Goal: Transaction & Acquisition: Obtain resource

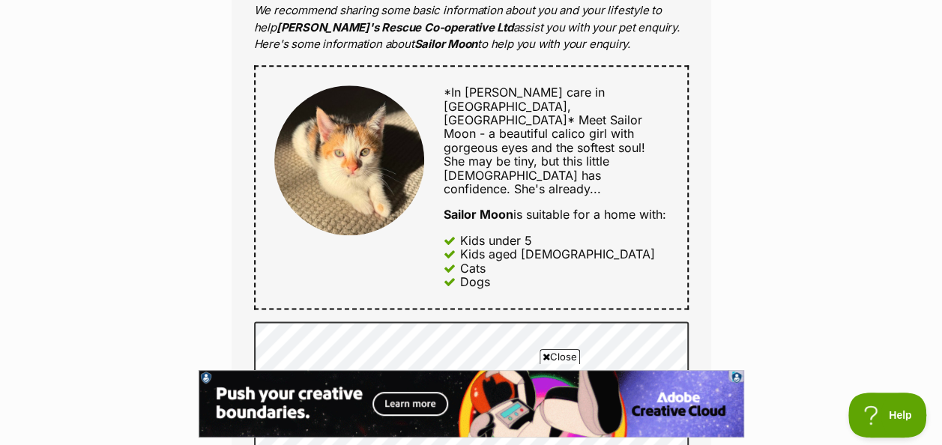
click at [749, 313] on div "Enquire about Sailor Moon Want to increase your chances of a successful enquiry…" at bounding box center [471, 318] width 942 height 1863
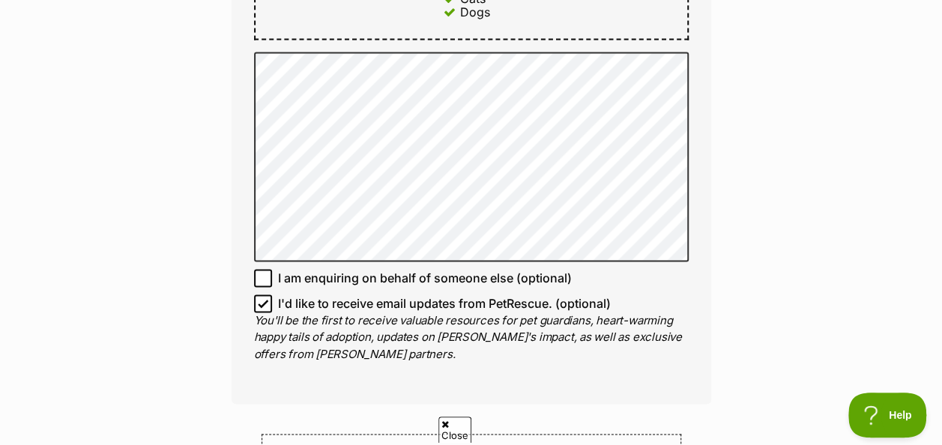
click at [841, 232] on div "Enquire about Sailor Moon Want to increase your chances of a successful enquiry…" at bounding box center [471, 48] width 942 height 1863
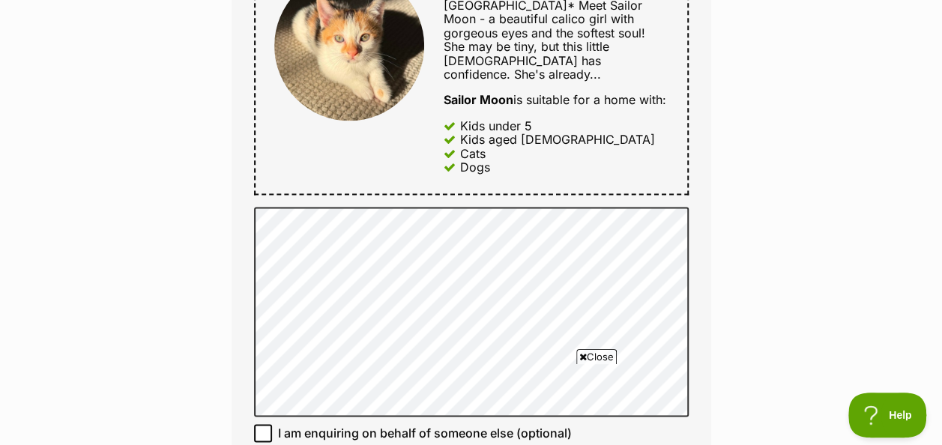
scroll to position [896, 0]
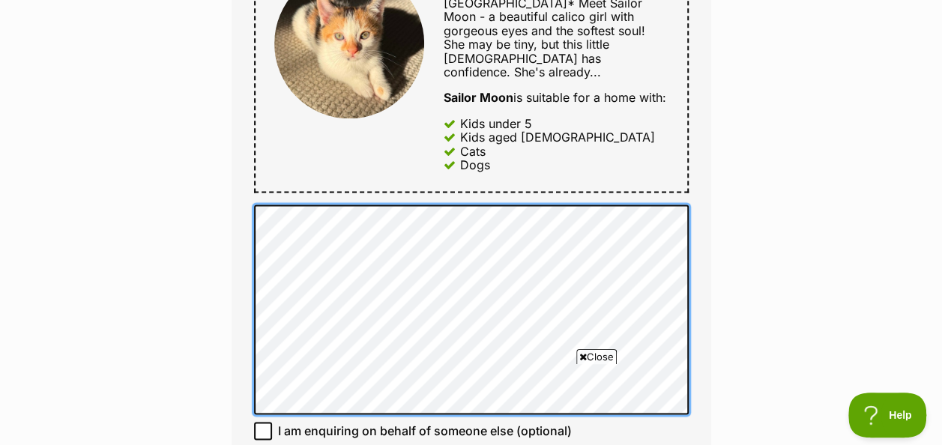
click at [222, 242] on div "Enquire about Sailor Moon Want to increase your chances of a successful enquiry…" at bounding box center [471, 201] width 525 height 1863
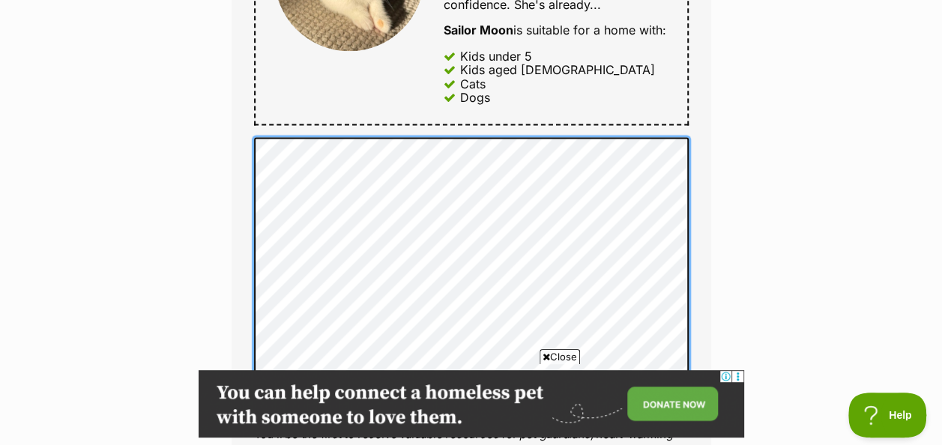
scroll to position [0, 0]
click at [232, 150] on div "Full name Lisa Andersen Email We require this to be able to send you communicat…" at bounding box center [472, 0] width 480 height 1036
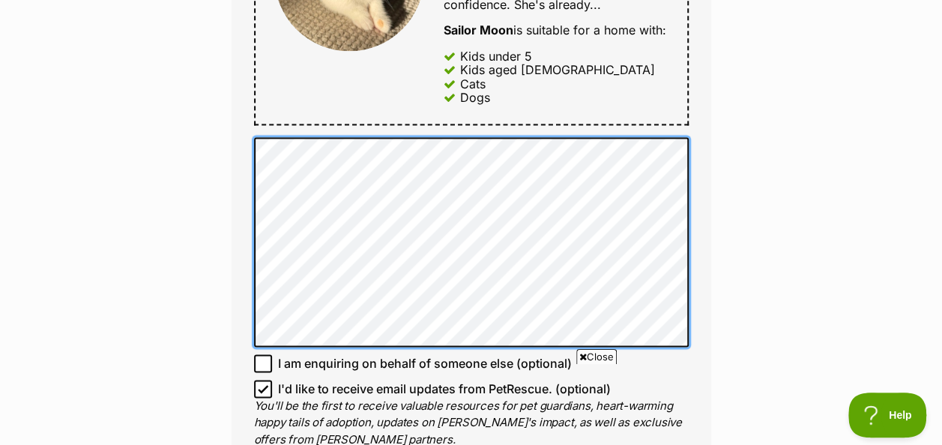
click at [210, 187] on div "Enquire about Sailor Moon Want to increase your chances of a successful enquiry…" at bounding box center [471, 134] width 525 height 1863
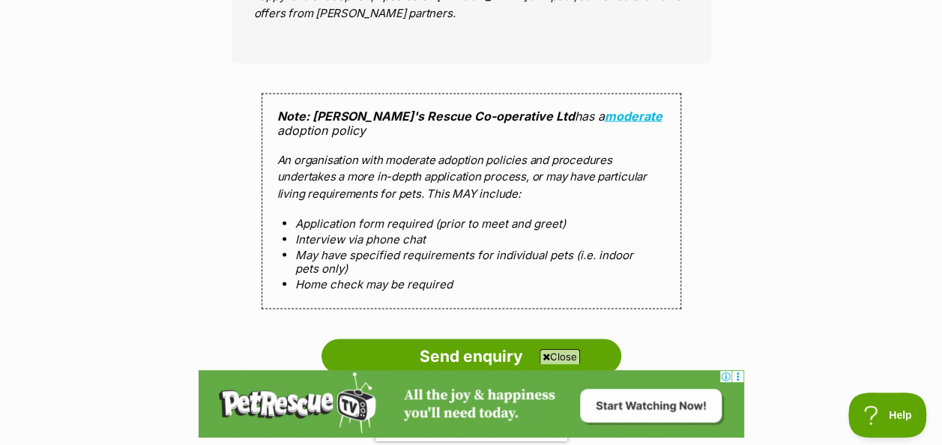
scroll to position [1441, 0]
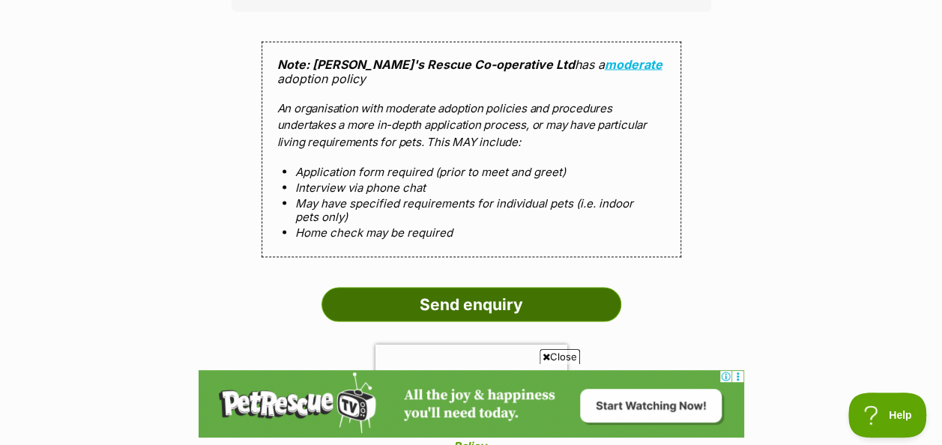
click at [459, 288] on input "Send enquiry" at bounding box center [472, 305] width 300 height 34
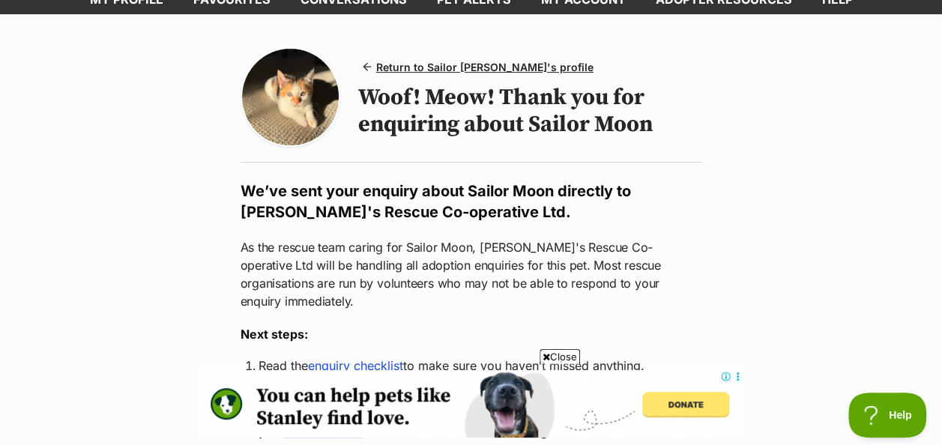
scroll to position [123, 0]
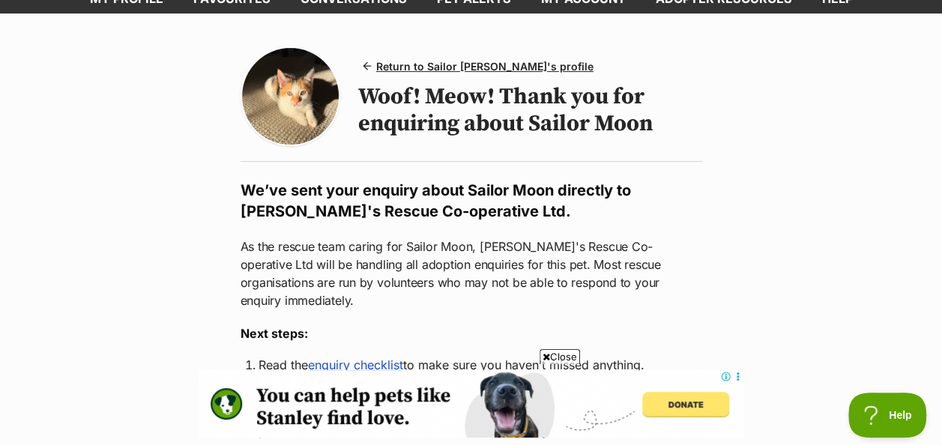
click at [562, 352] on span "Close" at bounding box center [560, 356] width 40 height 15
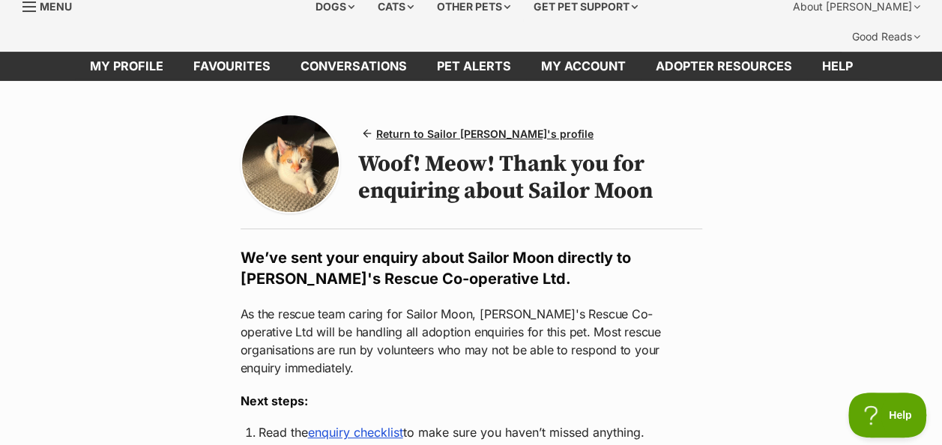
scroll to position [0, 0]
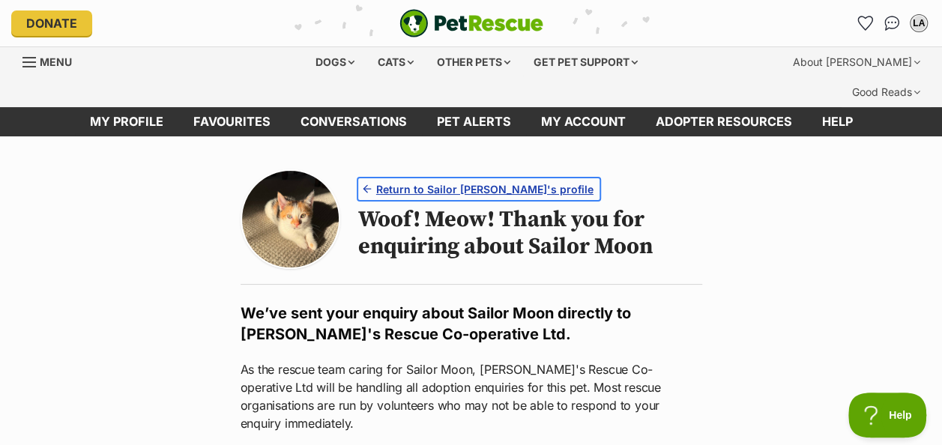
click at [417, 181] on span "Return to Sailor Moon's profile" at bounding box center [484, 189] width 217 height 16
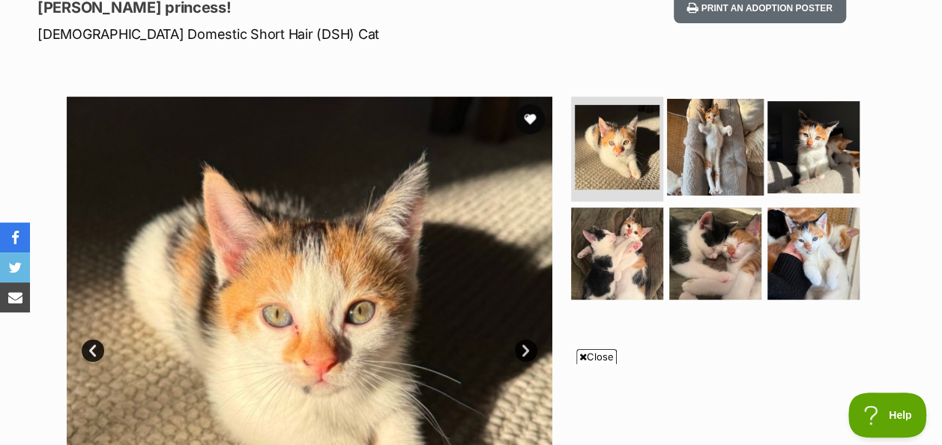
click at [711, 108] on img at bounding box center [715, 147] width 97 height 97
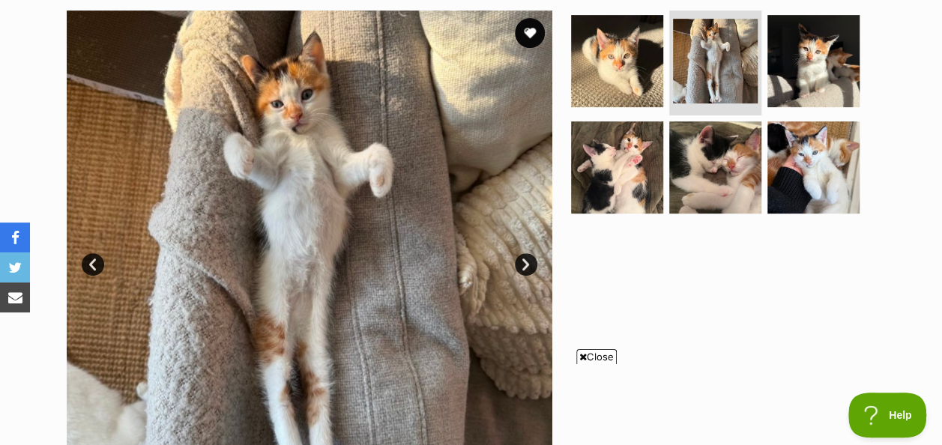
scroll to position [332, 0]
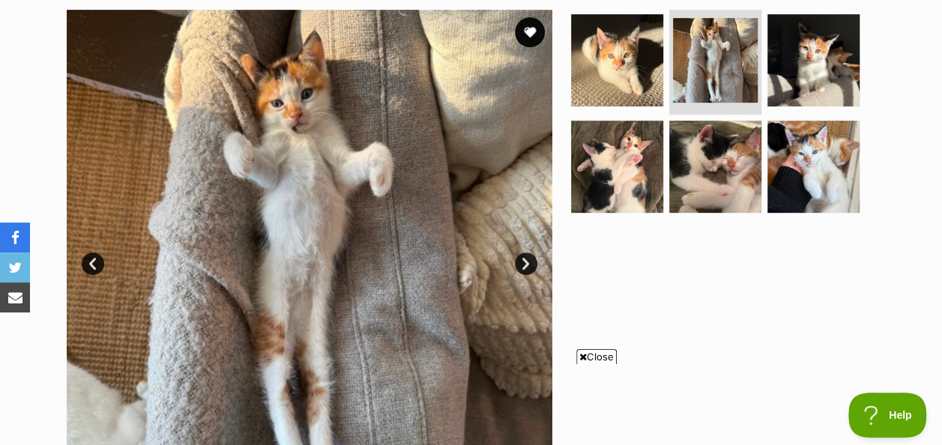
click at [603, 357] on span "Close" at bounding box center [596, 356] width 40 height 15
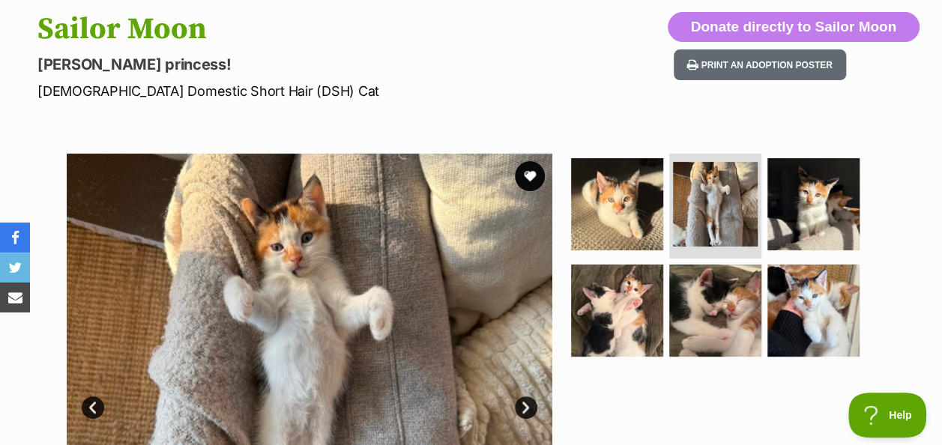
scroll to position [212, 0]
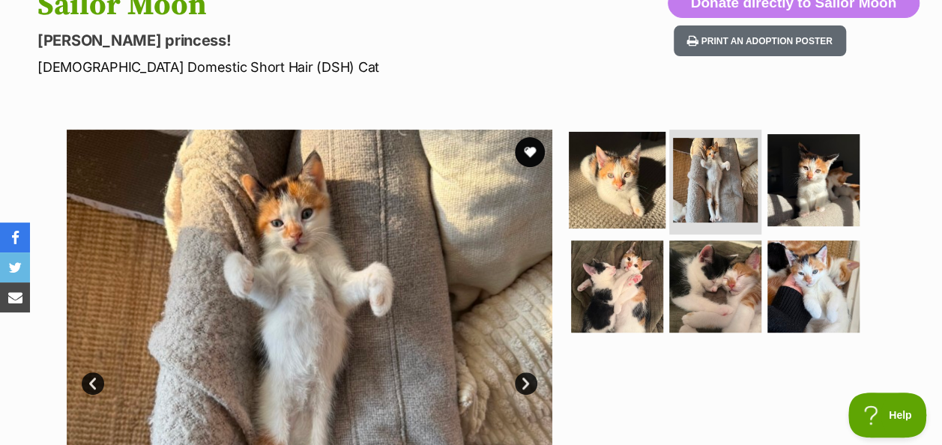
click at [624, 167] on img at bounding box center [617, 180] width 97 height 97
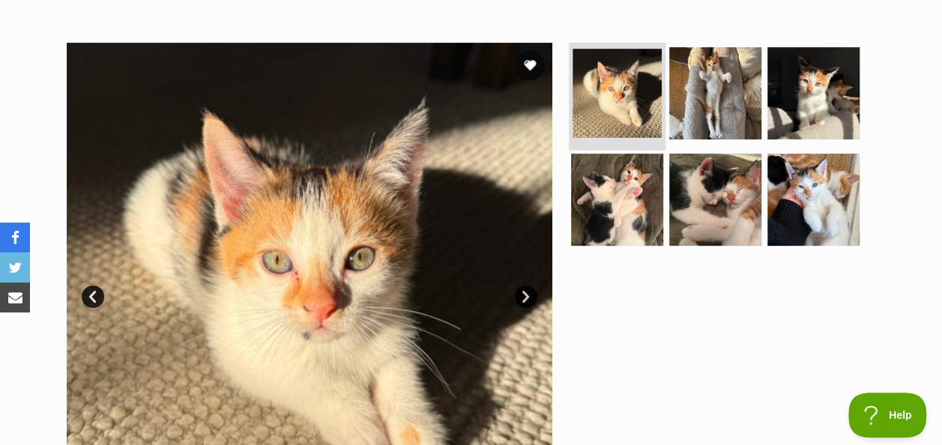
scroll to position [298, 0]
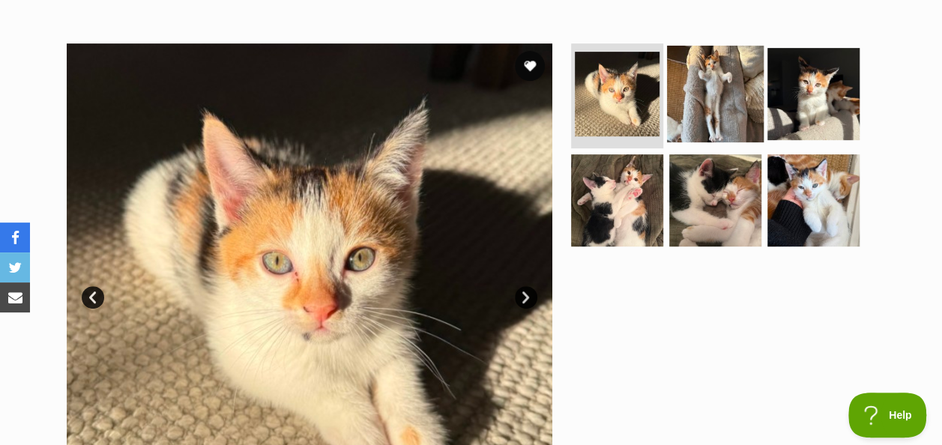
click at [702, 83] on img at bounding box center [715, 94] width 97 height 97
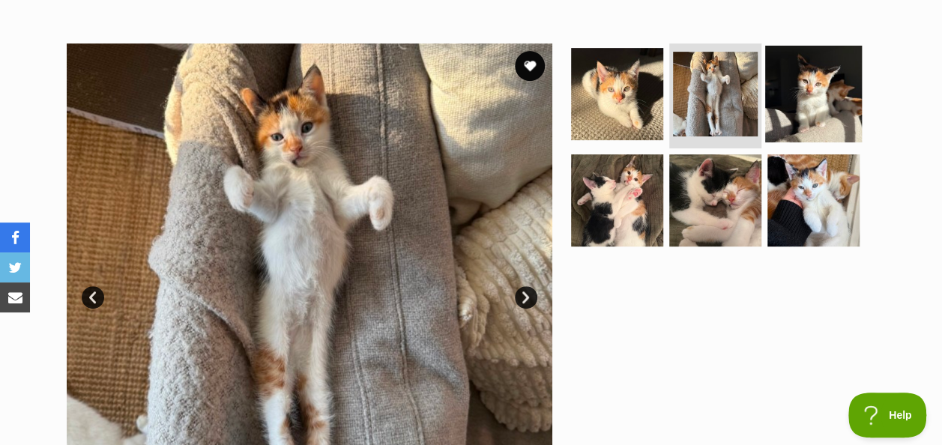
click at [839, 72] on img at bounding box center [813, 94] width 97 height 97
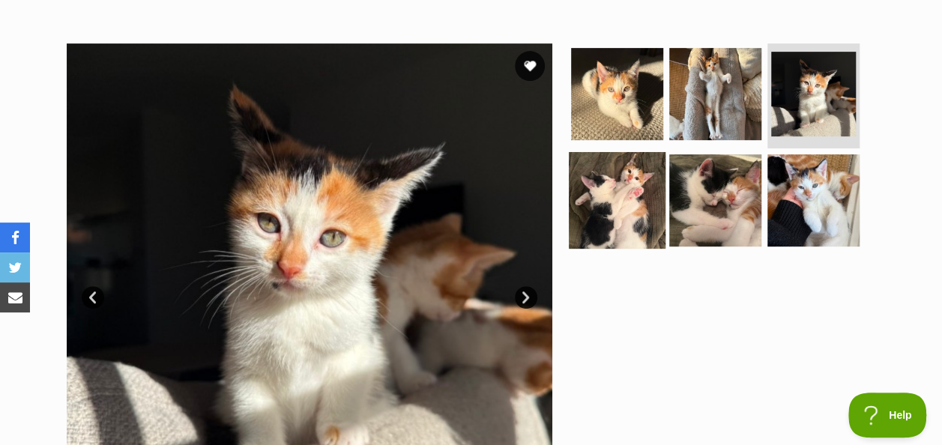
click at [621, 157] on img at bounding box center [617, 199] width 97 height 97
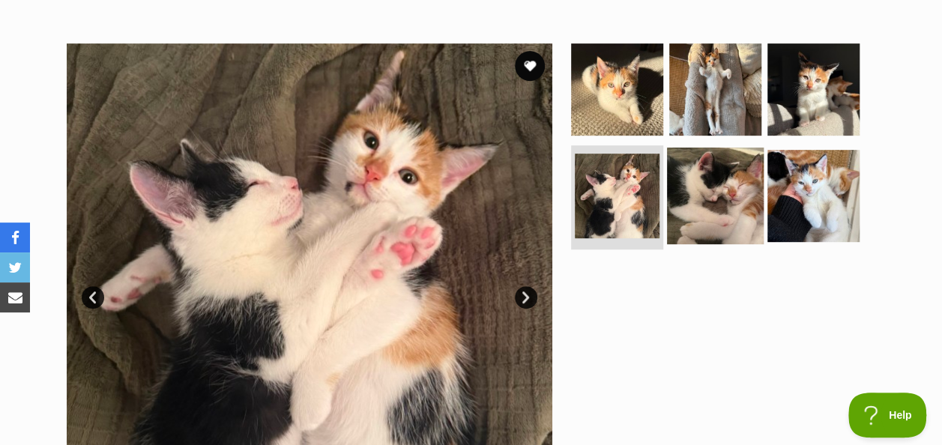
click at [705, 160] on img at bounding box center [715, 195] width 97 height 97
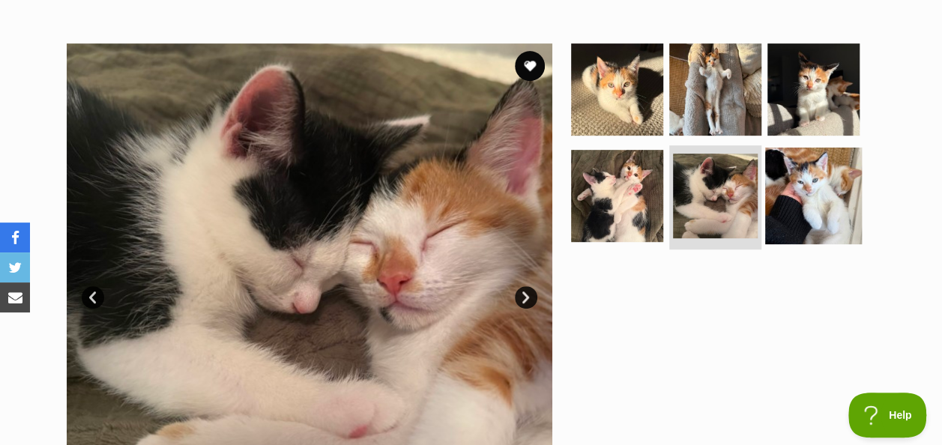
click at [824, 165] on img at bounding box center [813, 195] width 97 height 97
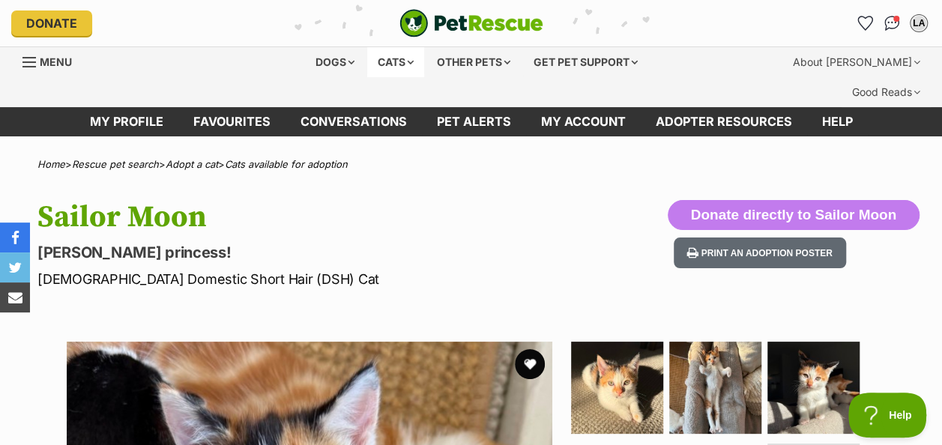
scroll to position [0, 0]
click at [397, 66] on div "Cats" at bounding box center [395, 62] width 57 height 30
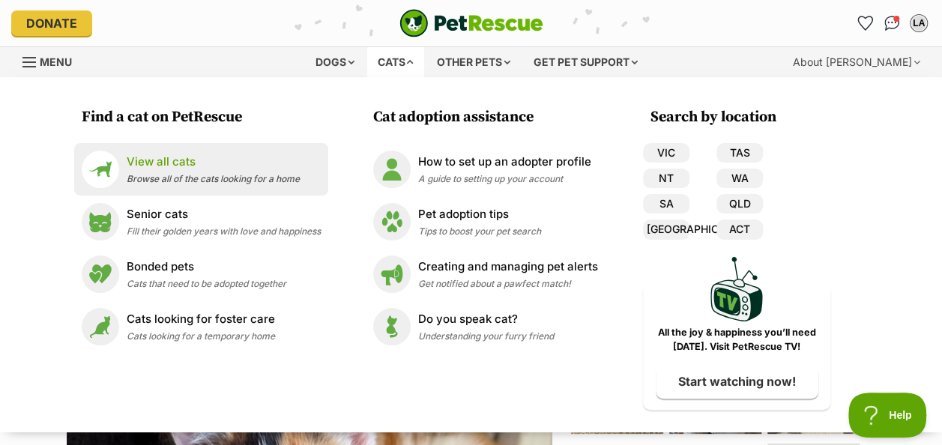
click at [213, 163] on p "View all cats" at bounding box center [213, 162] width 173 height 17
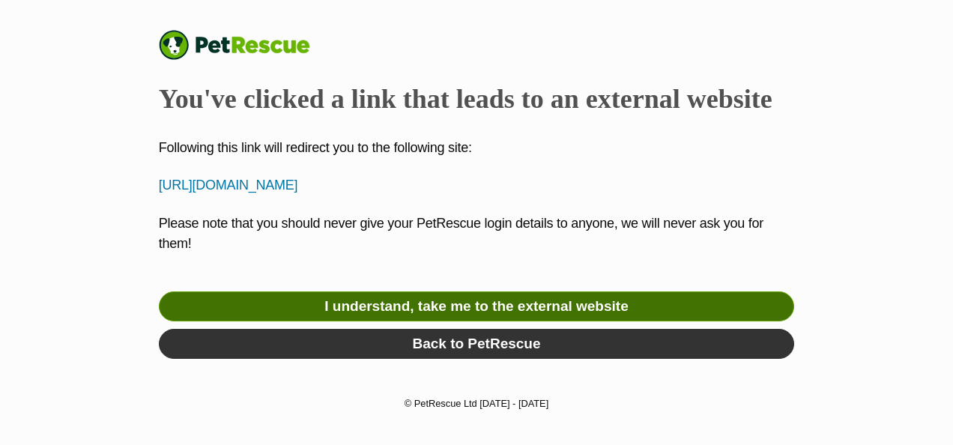
click at [429, 307] on link "I understand, take me to the external website" at bounding box center [477, 307] width 636 height 30
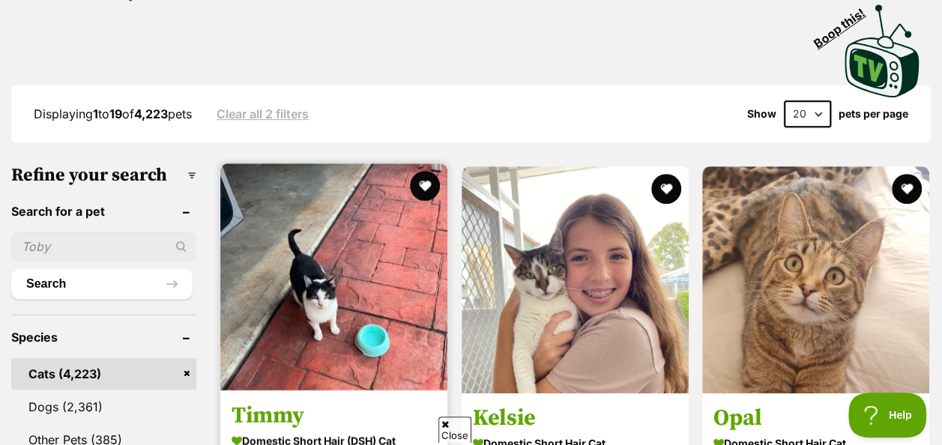
scroll to position [391, 0]
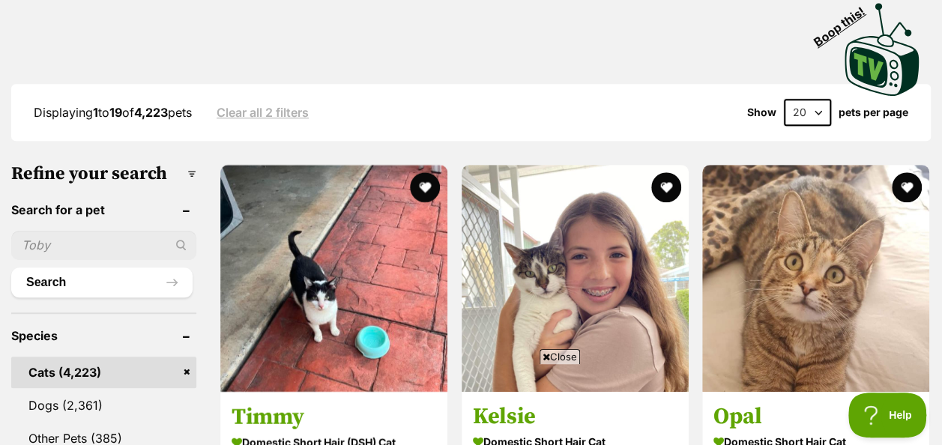
drag, startPoint x: 270, startPoint y: 257, endPoint x: 186, endPoint y: 85, distance: 191.1
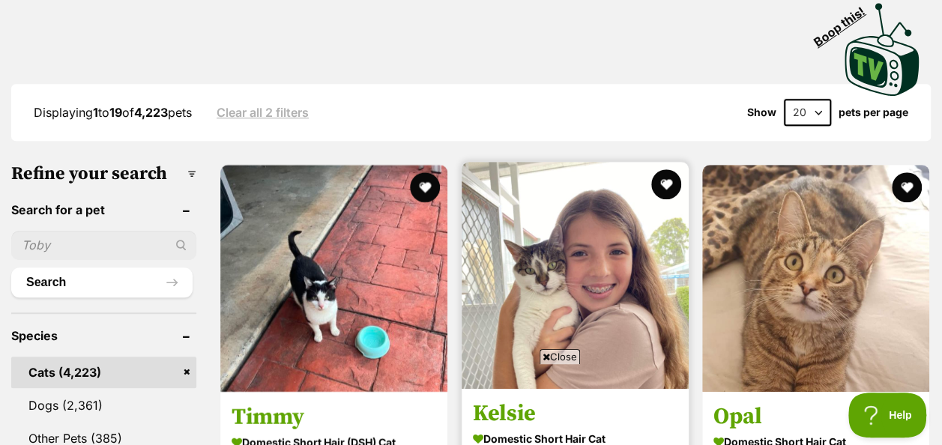
click at [558, 211] on img at bounding box center [575, 275] width 227 height 227
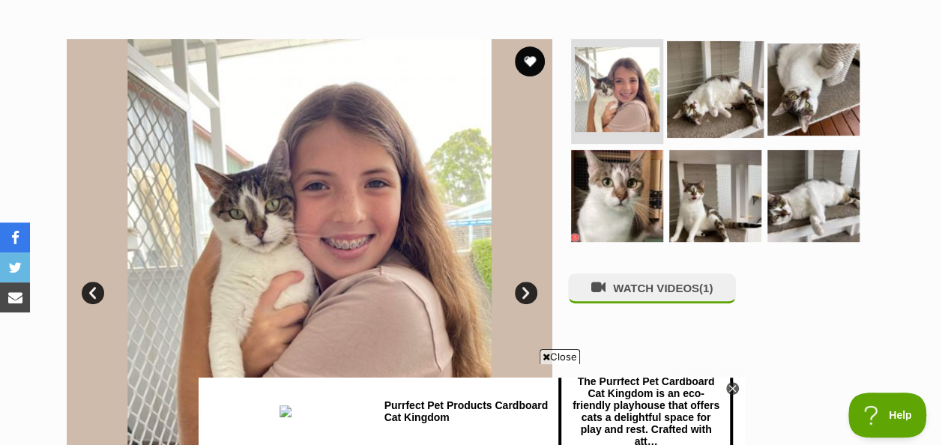
click at [679, 66] on img at bounding box center [715, 89] width 97 height 97
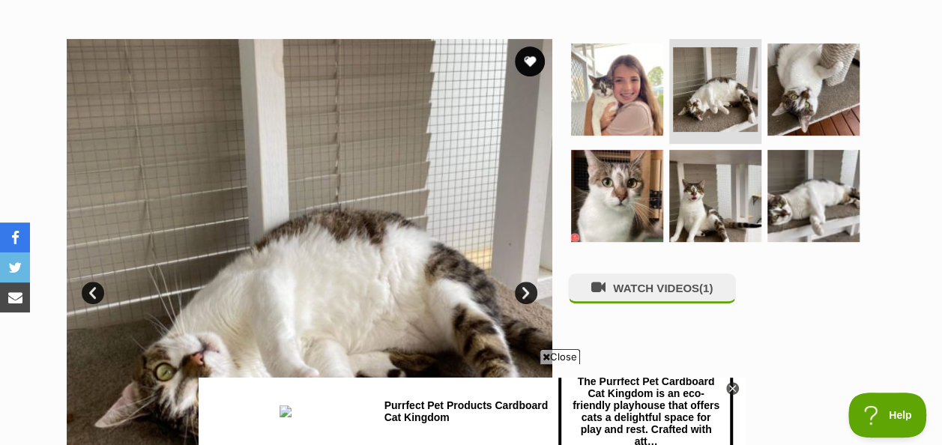
click at [568, 355] on span "Close" at bounding box center [560, 356] width 40 height 15
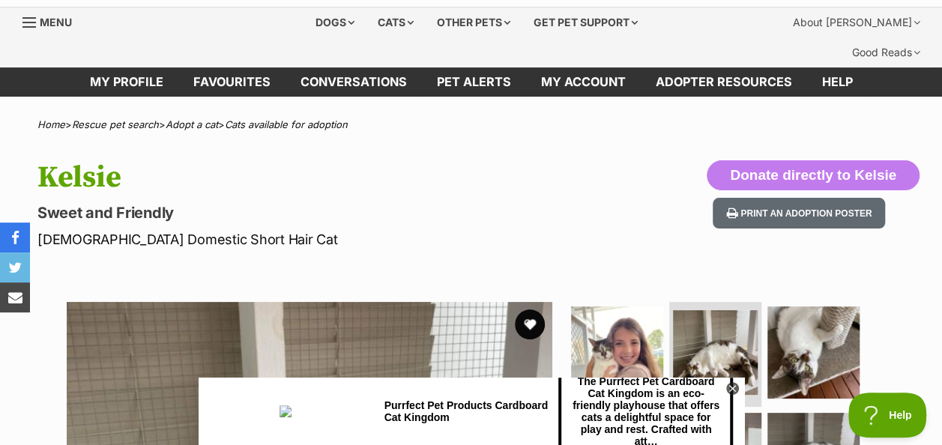
scroll to position [43, 0]
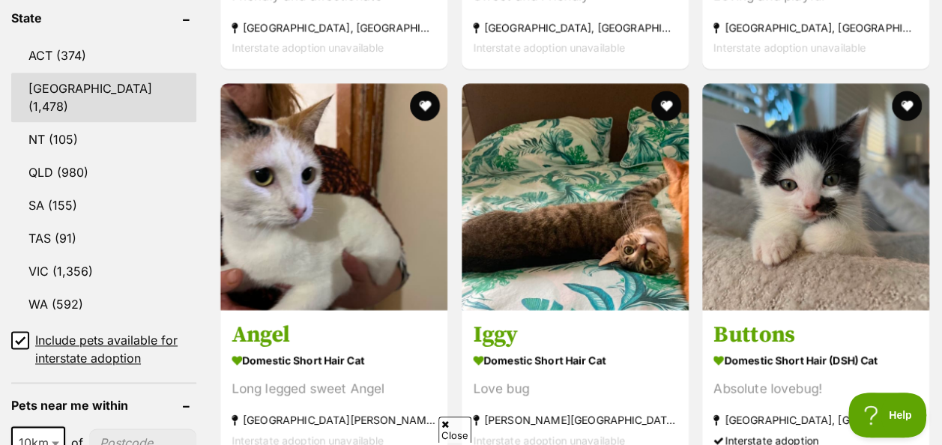
click at [103, 73] on link "NSW (1,478)" at bounding box center [103, 97] width 185 height 49
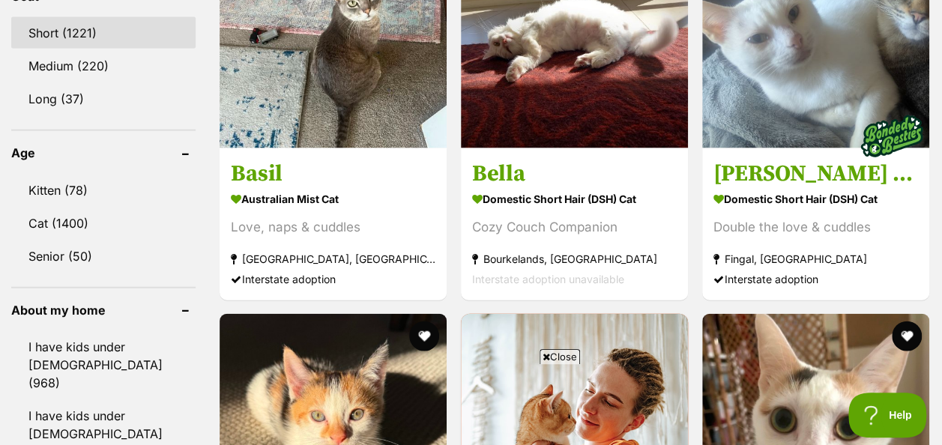
scroll to position [1567, 0]
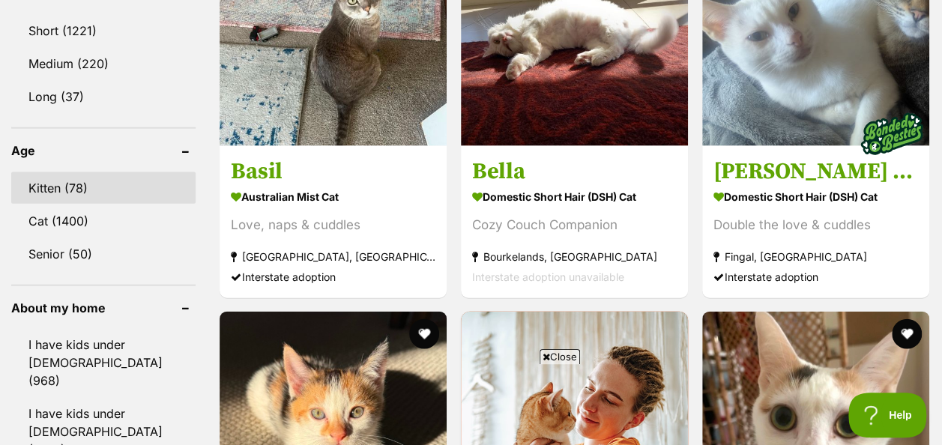
click at [73, 172] on link "Kitten (78)" at bounding box center [103, 187] width 184 height 31
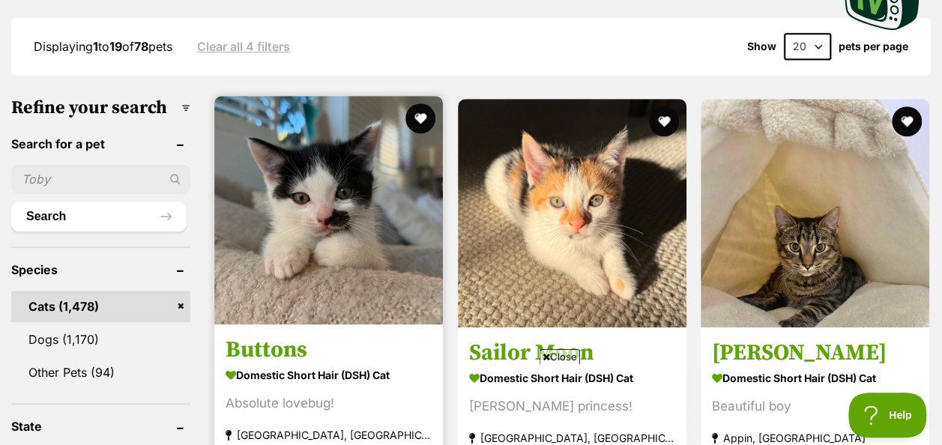
click at [373, 175] on img at bounding box center [328, 210] width 229 height 229
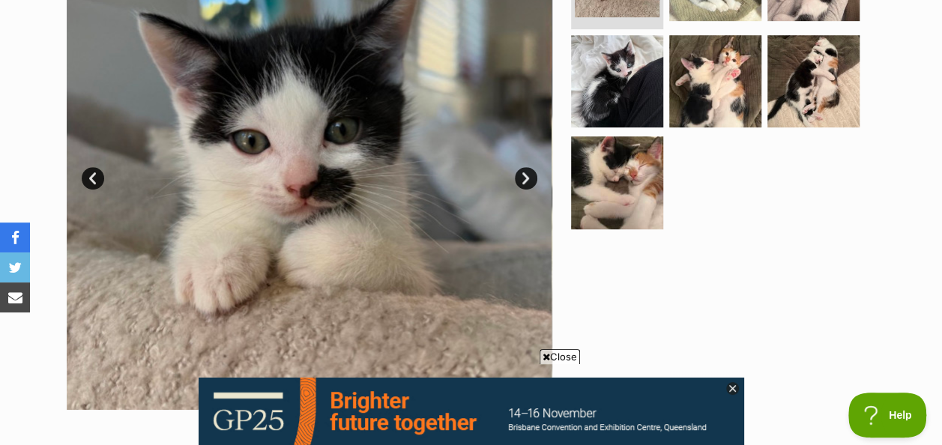
scroll to position [418, 0]
click at [559, 351] on span "Close" at bounding box center [560, 356] width 40 height 15
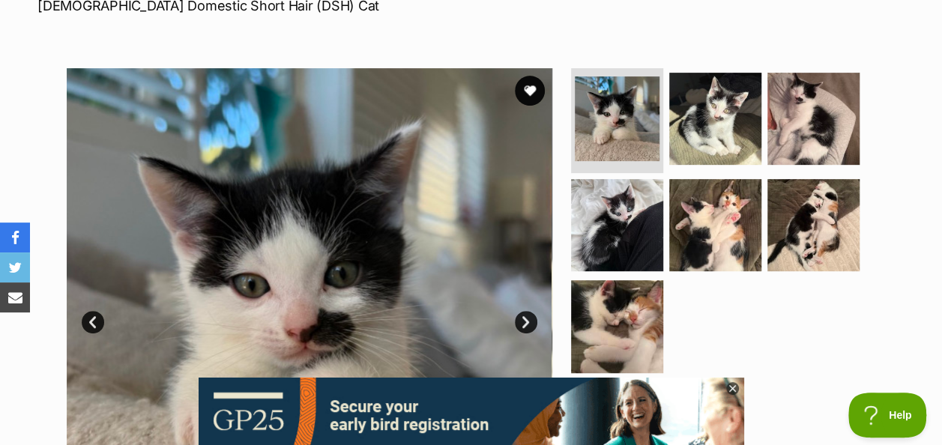
scroll to position [274, 0]
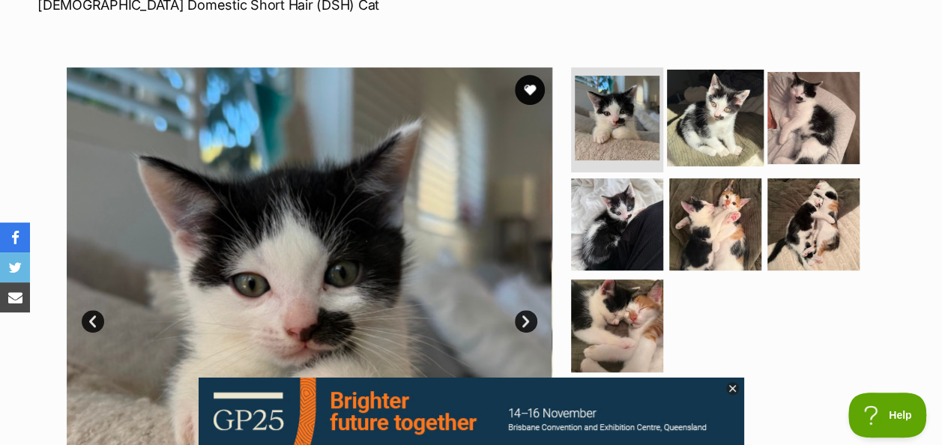
click at [727, 100] on img at bounding box center [715, 118] width 97 height 97
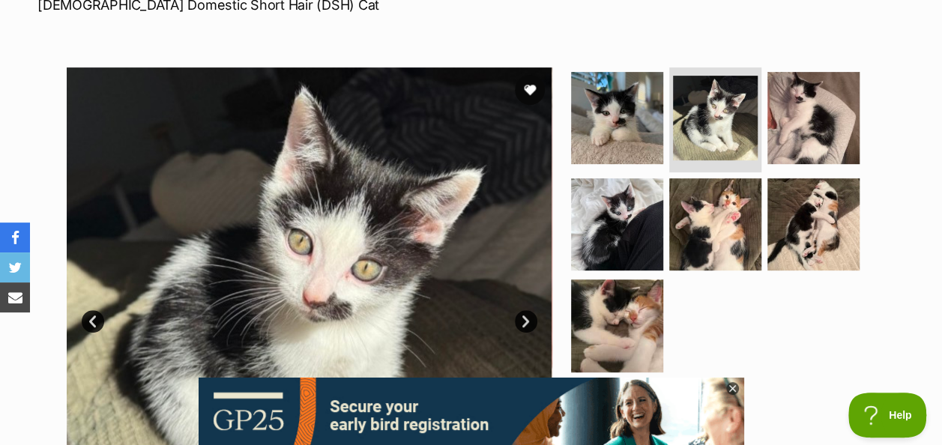
click at [732, 387] on icon at bounding box center [732, 388] width 13 height 13
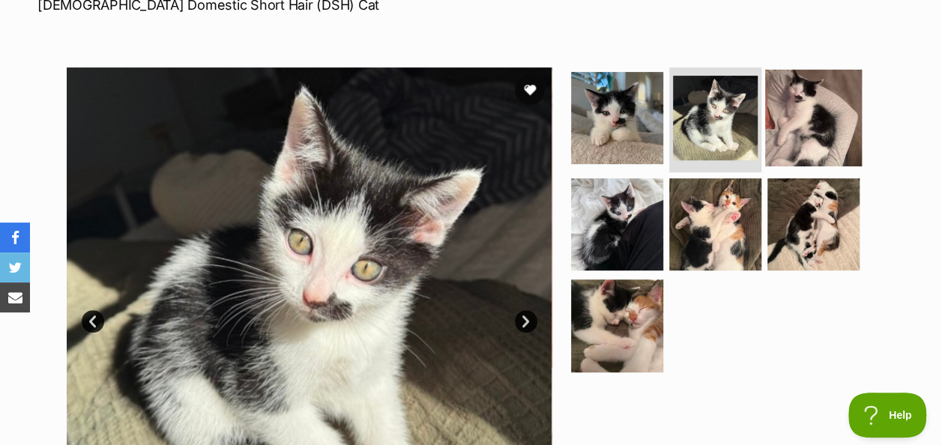
click at [812, 85] on img at bounding box center [813, 118] width 97 height 97
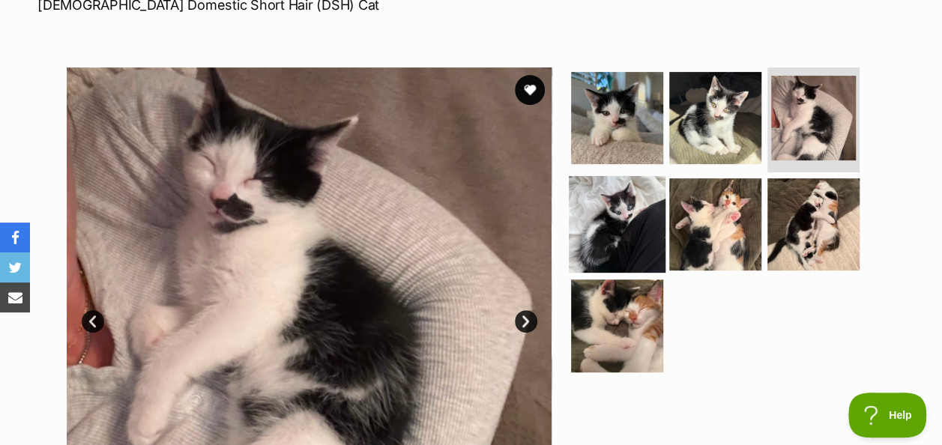
click at [650, 180] on img at bounding box center [617, 223] width 97 height 97
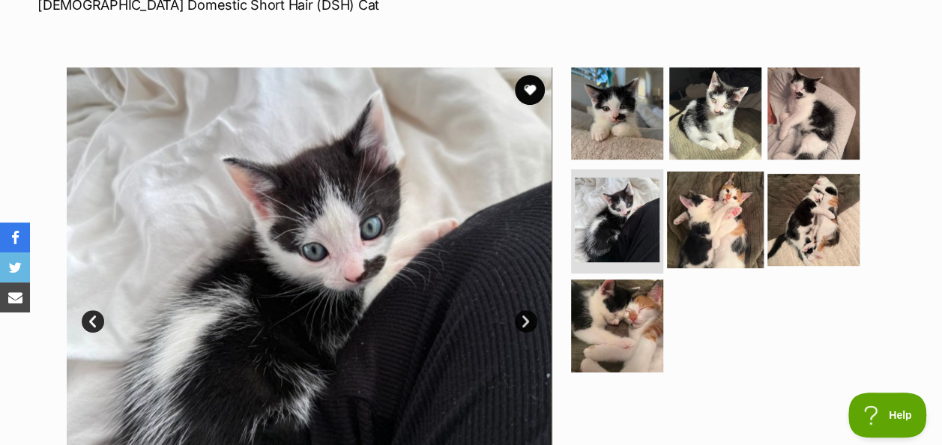
click at [709, 190] on img at bounding box center [715, 219] width 97 height 97
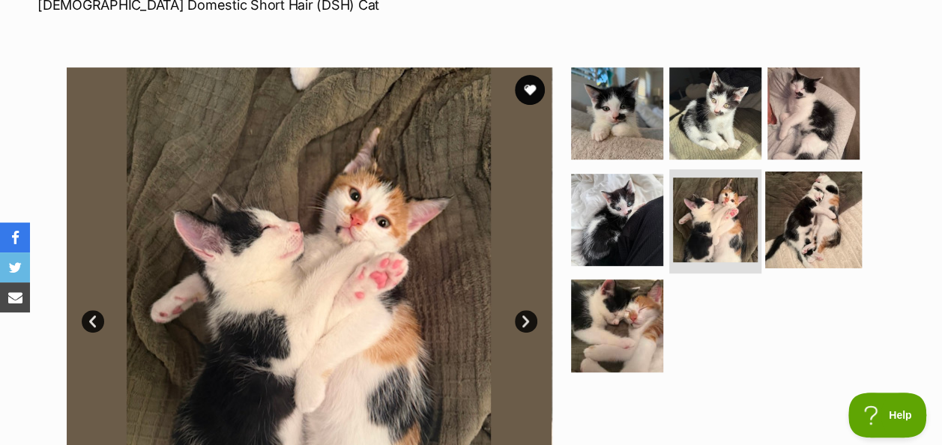
click at [829, 198] on img at bounding box center [813, 219] width 97 height 97
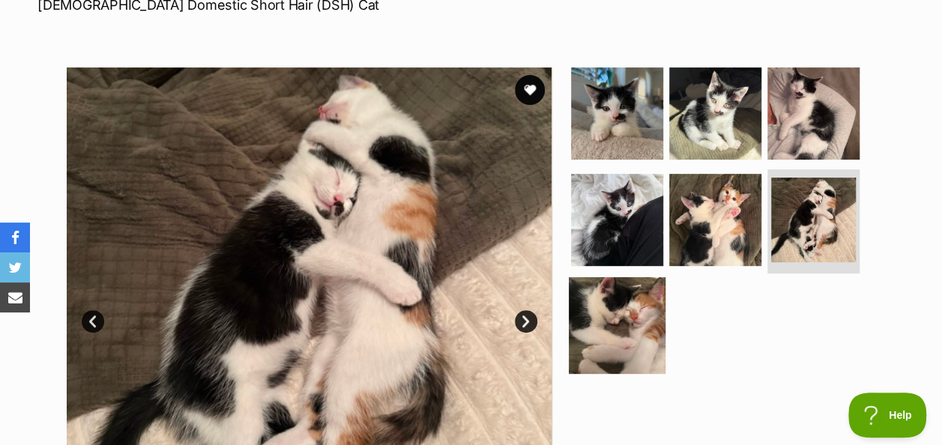
click at [620, 305] on img at bounding box center [617, 325] width 97 height 97
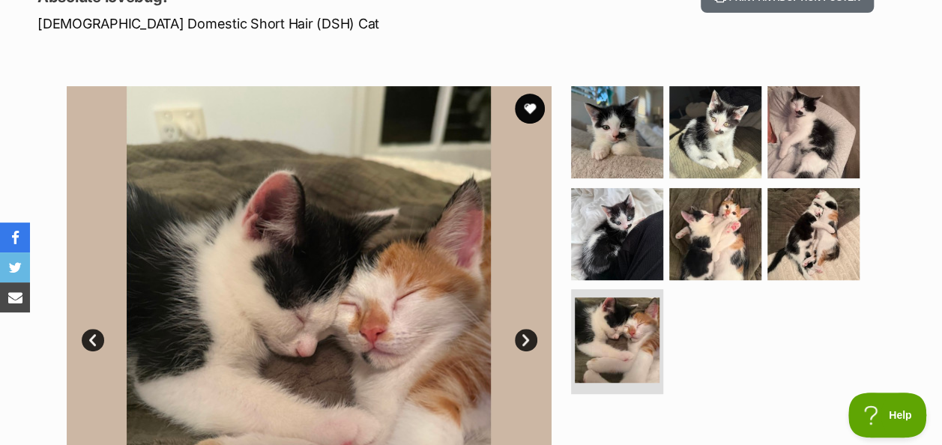
scroll to position [259, 0]
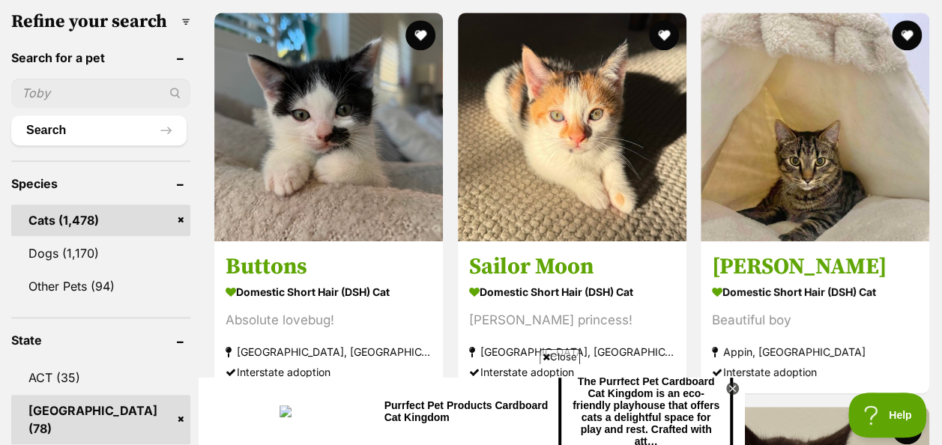
click at [565, 354] on span "Close" at bounding box center [560, 356] width 40 height 15
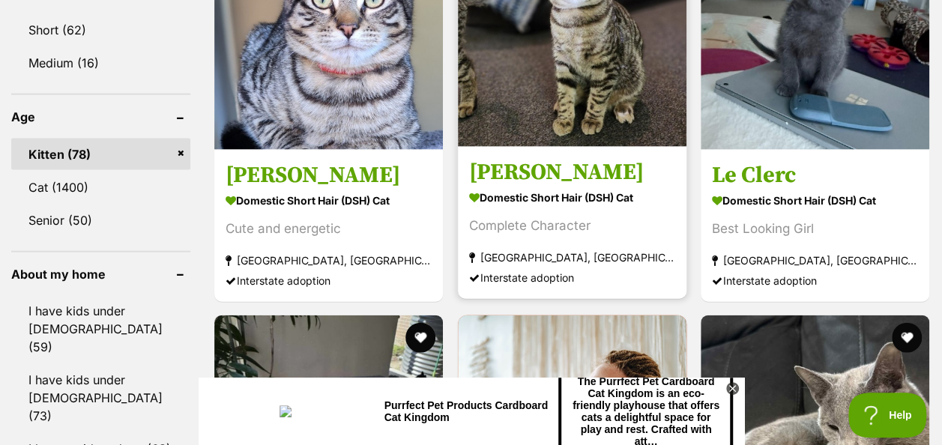
scroll to position [1451, 0]
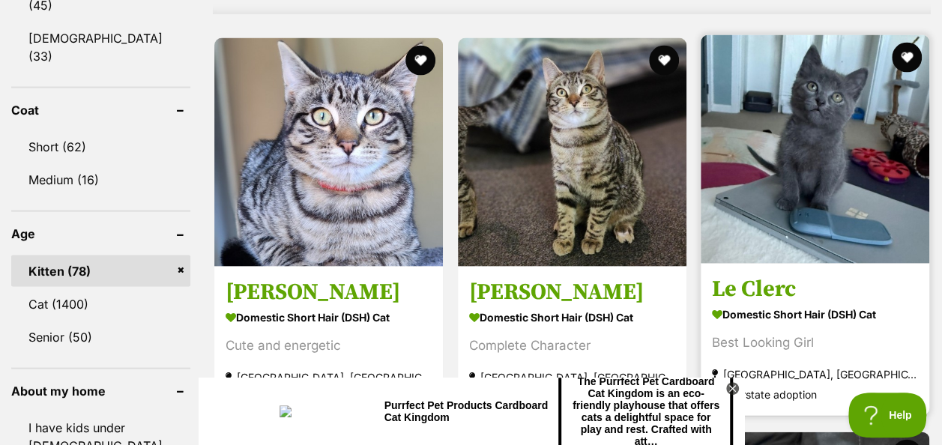
click at [799, 145] on img at bounding box center [815, 149] width 229 height 229
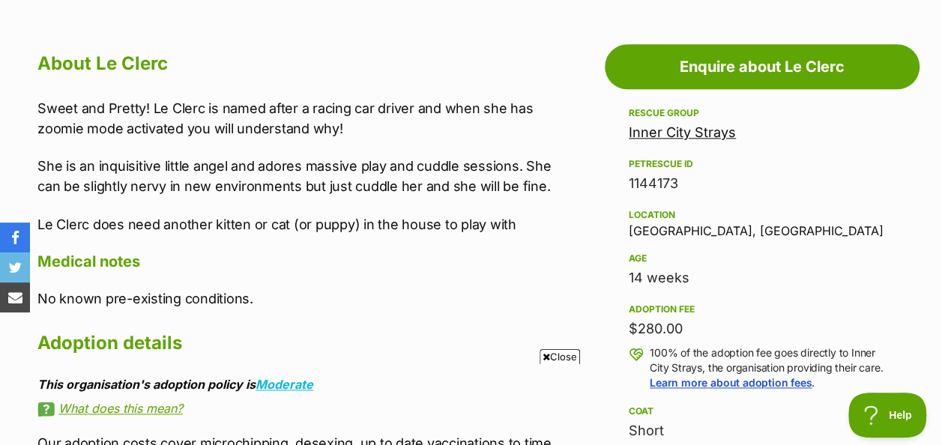
scroll to position [827, 0]
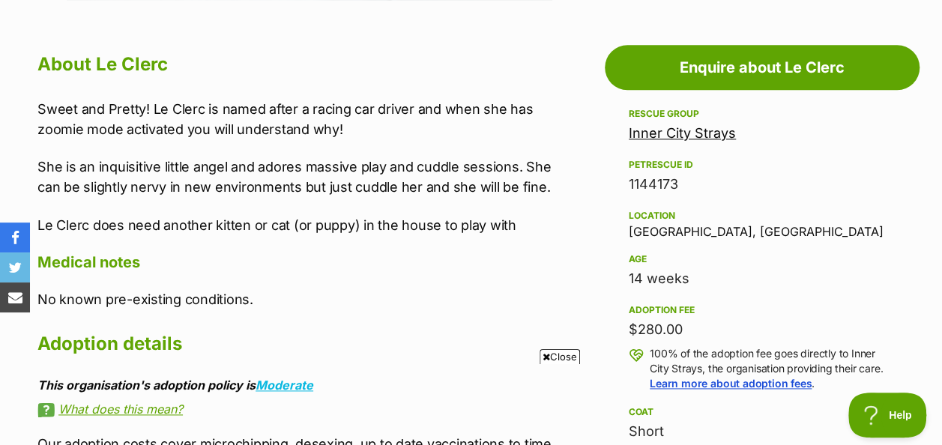
click at [546, 354] on icon at bounding box center [546, 357] width 7 height 10
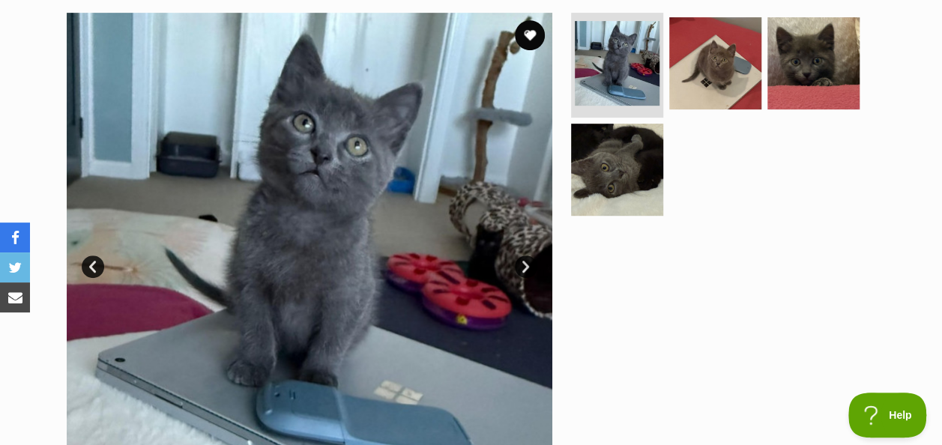
scroll to position [316, 0]
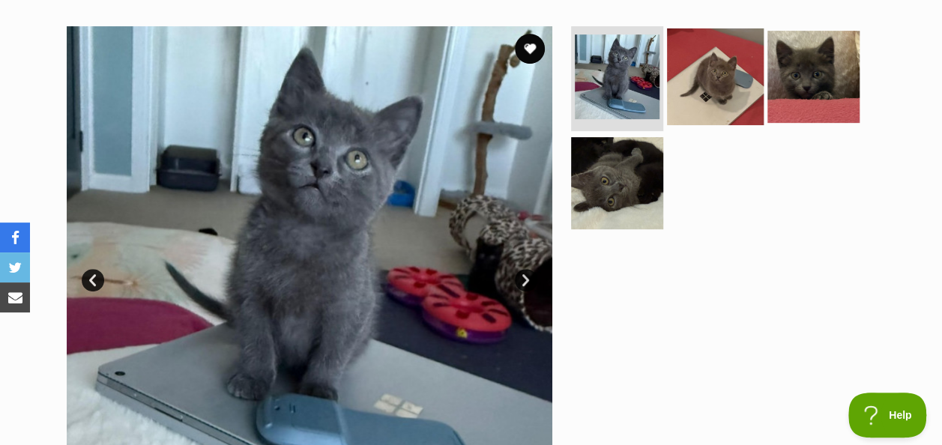
click at [714, 70] on img at bounding box center [715, 76] width 97 height 97
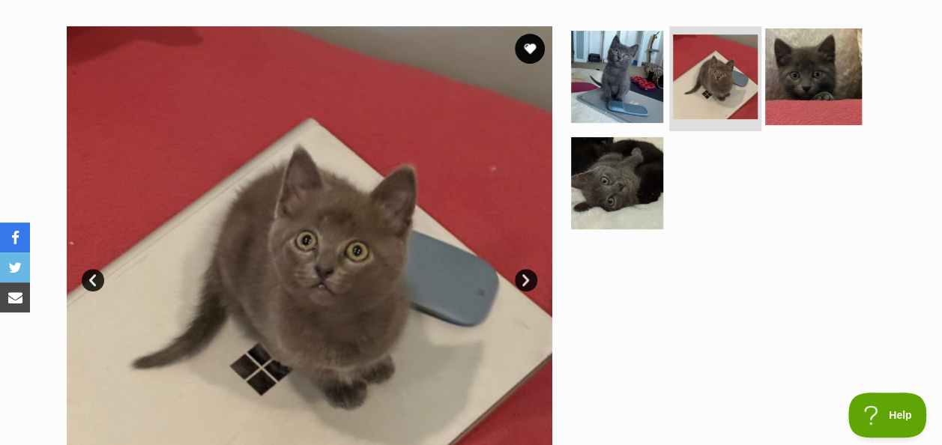
click at [818, 59] on img at bounding box center [813, 76] width 97 height 97
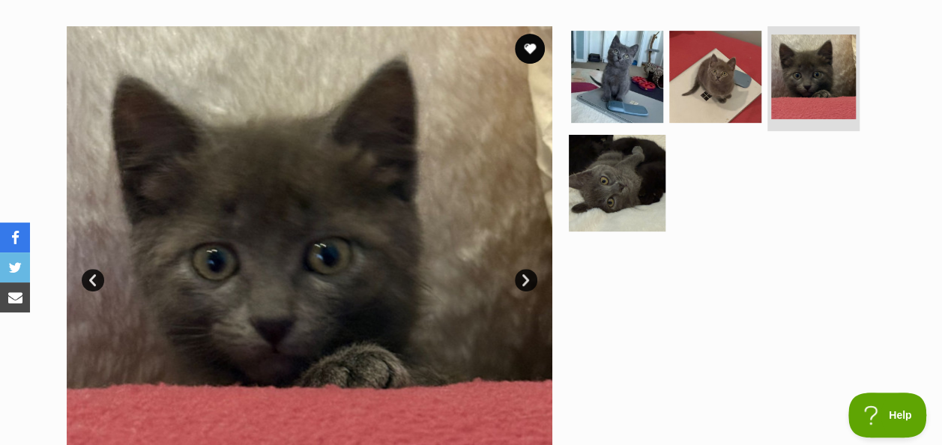
click at [612, 148] on img at bounding box center [617, 182] width 97 height 97
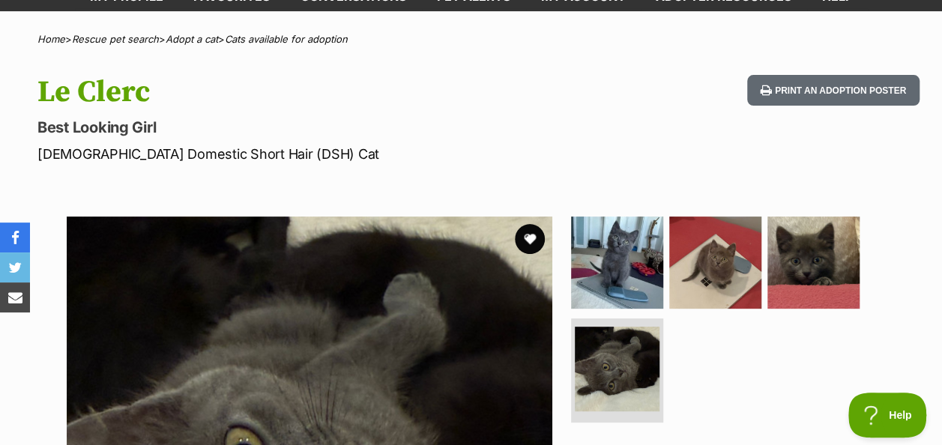
scroll to position [0, 0]
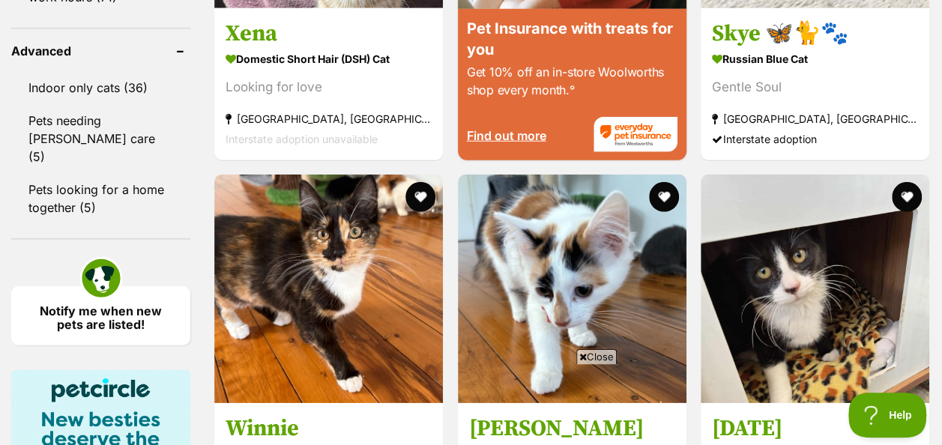
scroll to position [2101, 0]
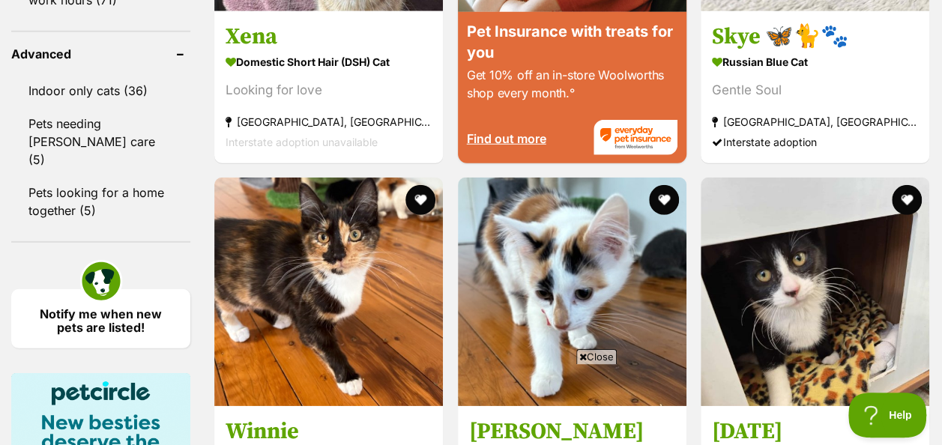
click at [586, 358] on span "Close" at bounding box center [596, 356] width 40 height 15
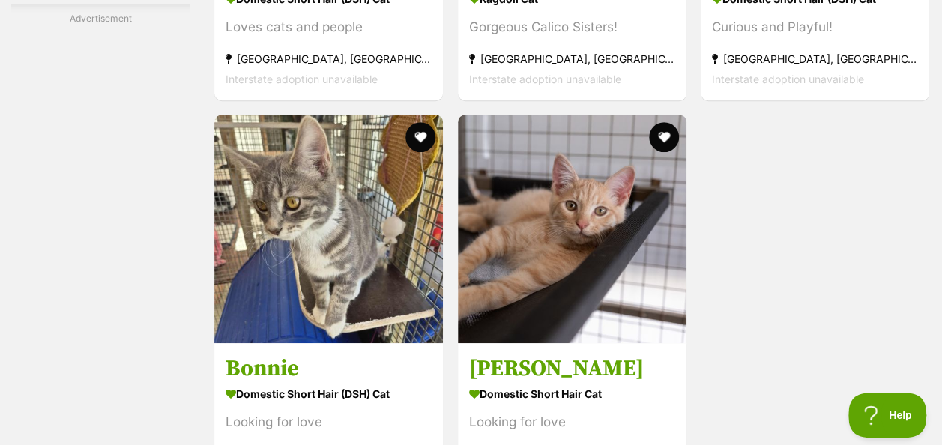
scroll to position [3098, 0]
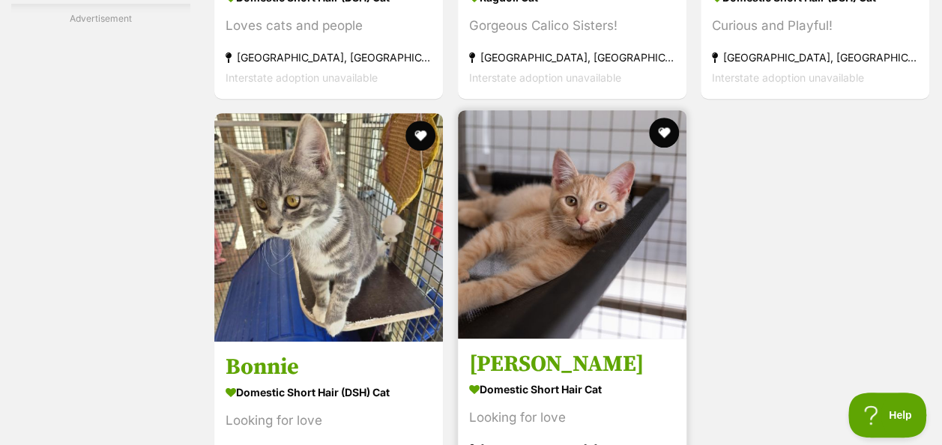
click at [601, 239] on img at bounding box center [572, 224] width 229 height 229
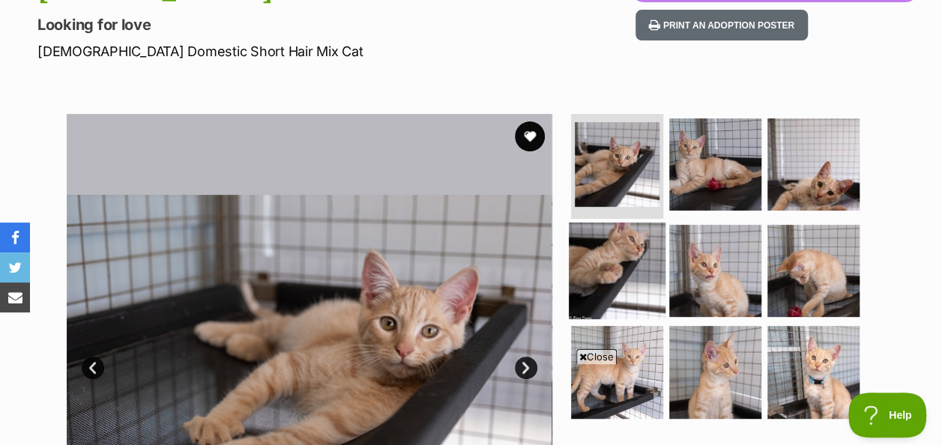
click at [607, 234] on img at bounding box center [617, 270] width 97 height 97
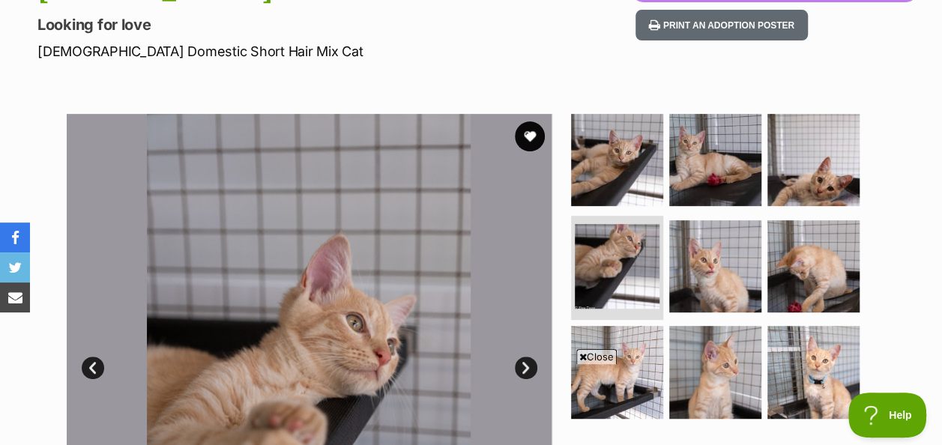
click at [584, 351] on span "Close" at bounding box center [596, 356] width 40 height 15
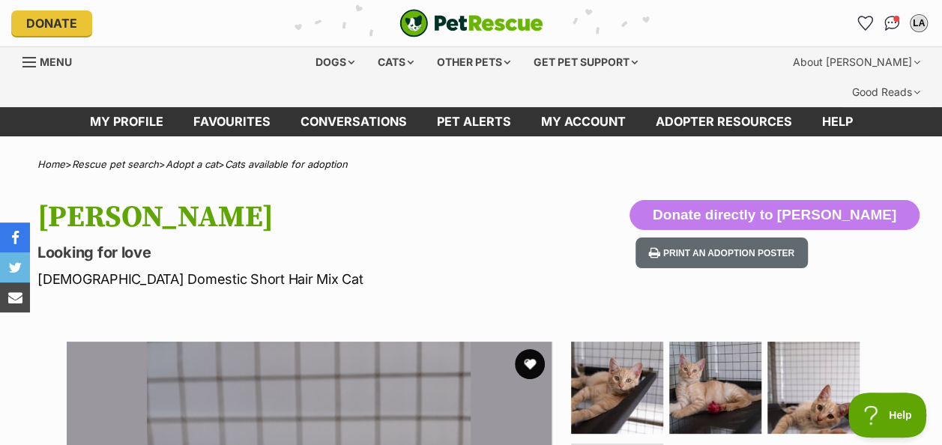
scroll to position [476, 0]
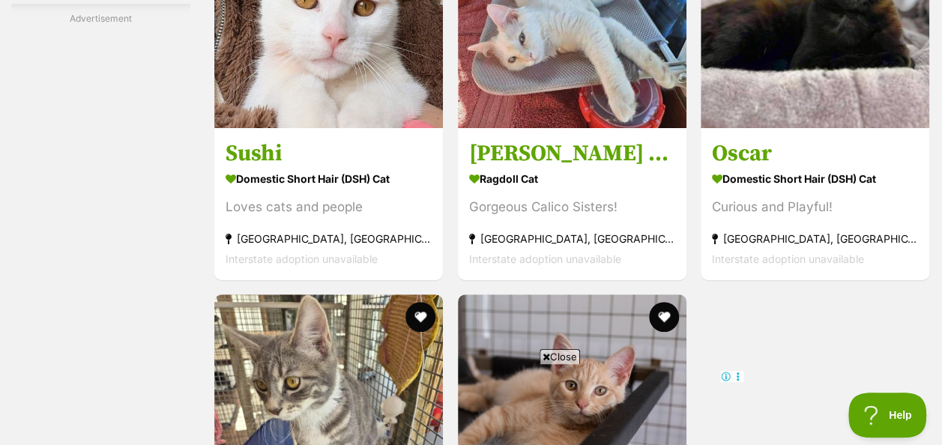
click at [547, 355] on icon at bounding box center [546, 357] width 7 height 10
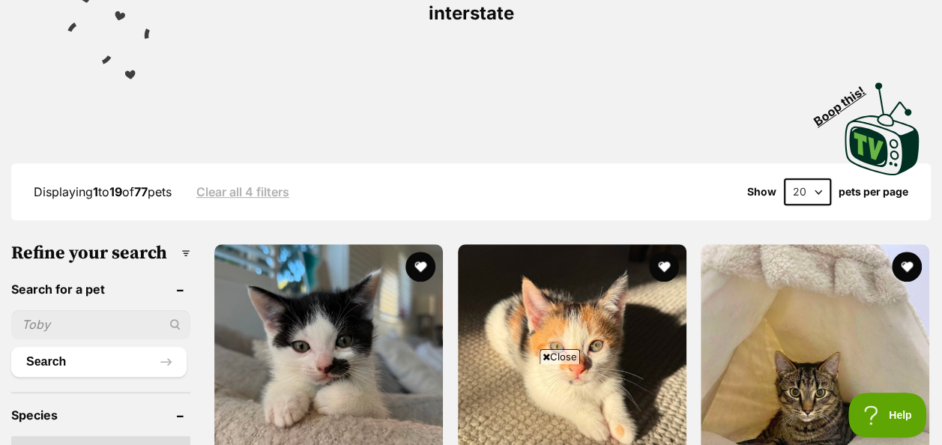
click at [555, 353] on span "Close" at bounding box center [560, 356] width 40 height 15
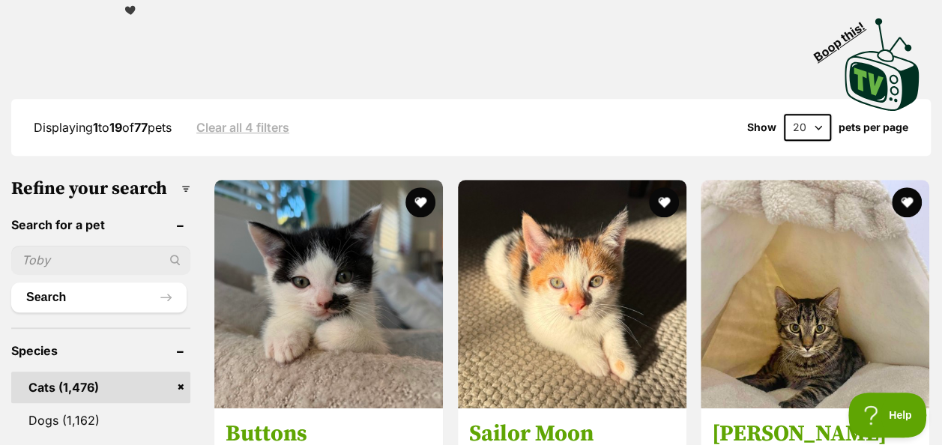
scroll to position [377, 0]
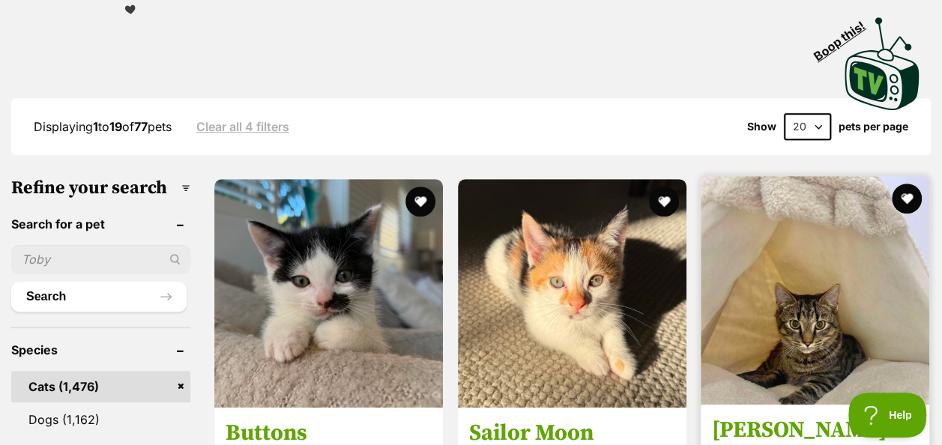
click at [809, 246] on img at bounding box center [815, 290] width 229 height 229
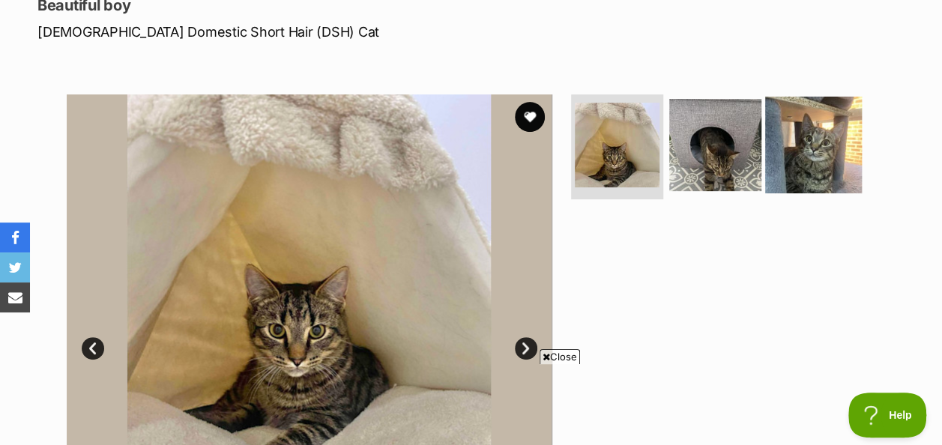
click at [793, 133] on img at bounding box center [813, 145] width 97 height 97
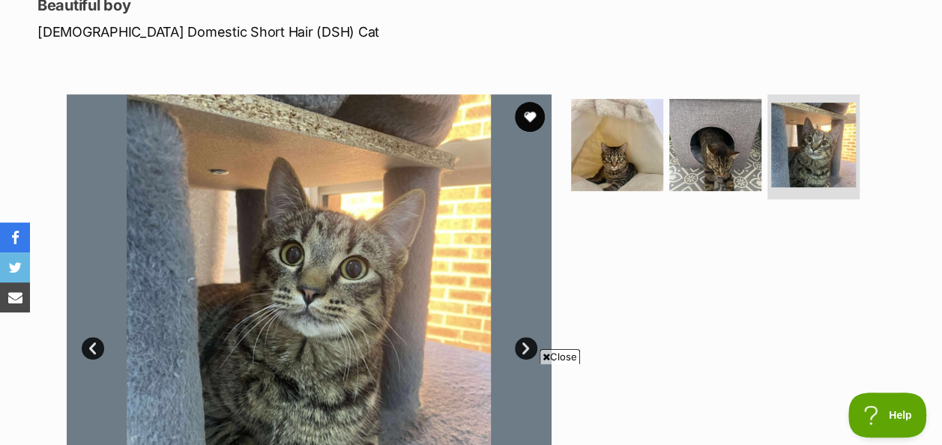
click at [564, 352] on span "Close" at bounding box center [560, 356] width 40 height 15
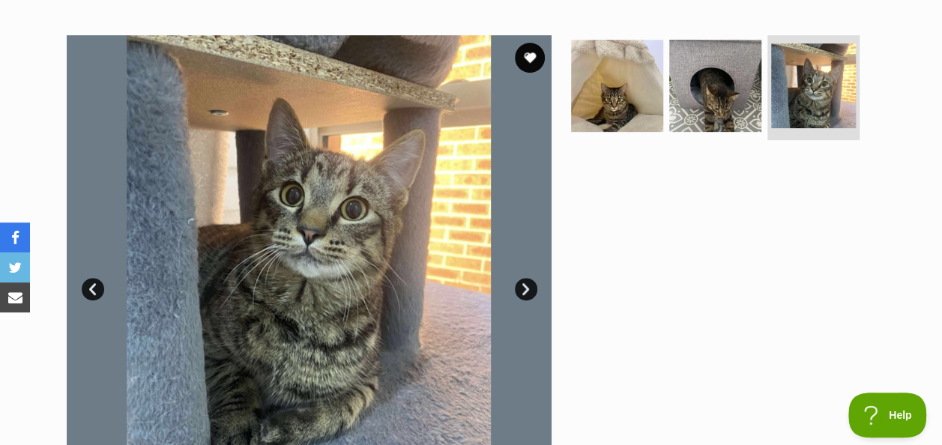
scroll to position [304, 0]
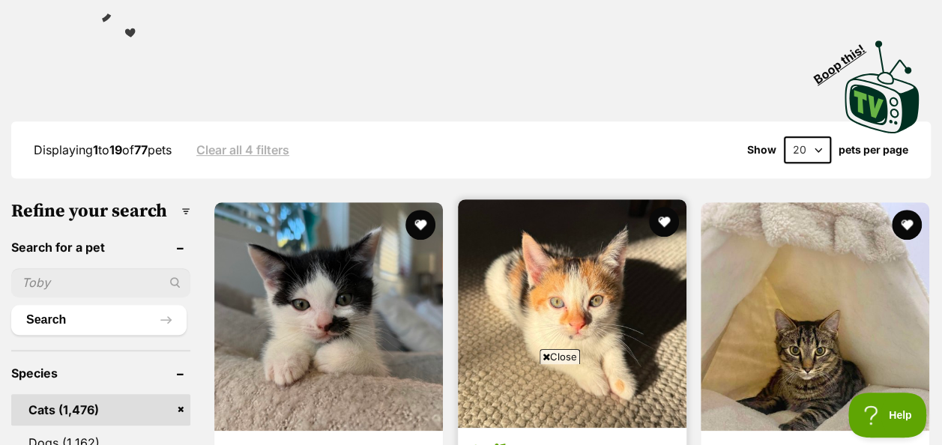
click at [539, 219] on img at bounding box center [572, 313] width 229 height 229
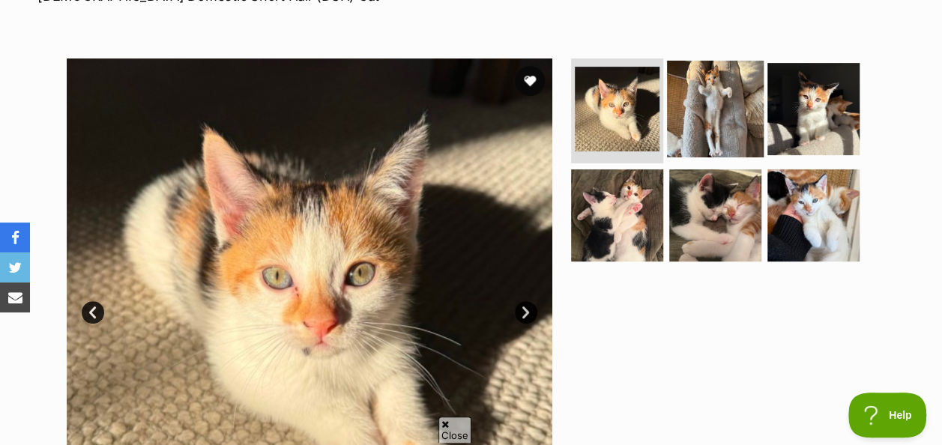
click at [723, 73] on img at bounding box center [715, 109] width 97 height 97
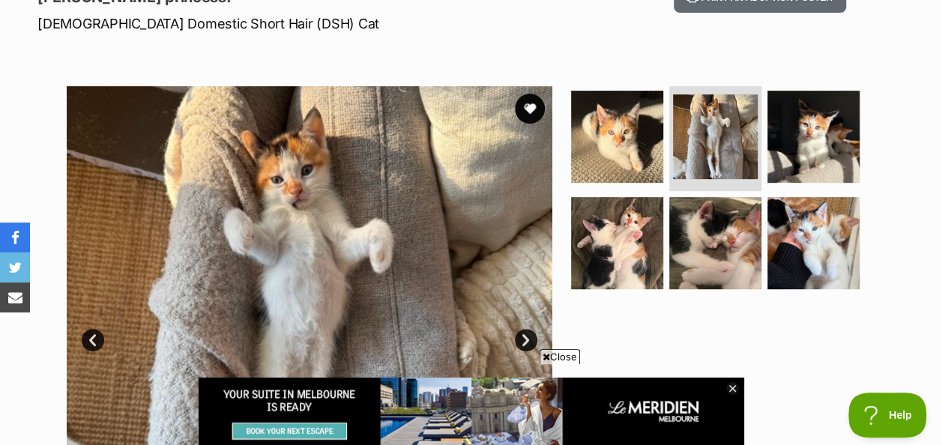
scroll to position [256, 0]
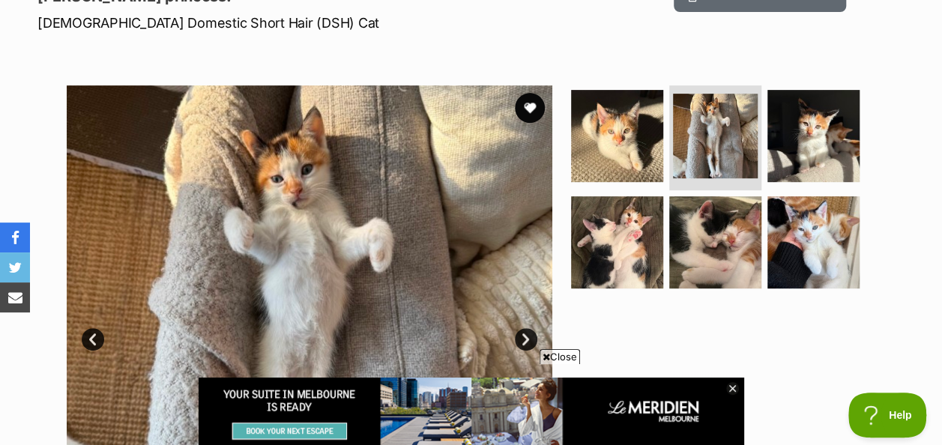
click at [561, 354] on span "Close" at bounding box center [560, 356] width 40 height 15
click at [732, 382] on icon at bounding box center [732, 388] width 13 height 13
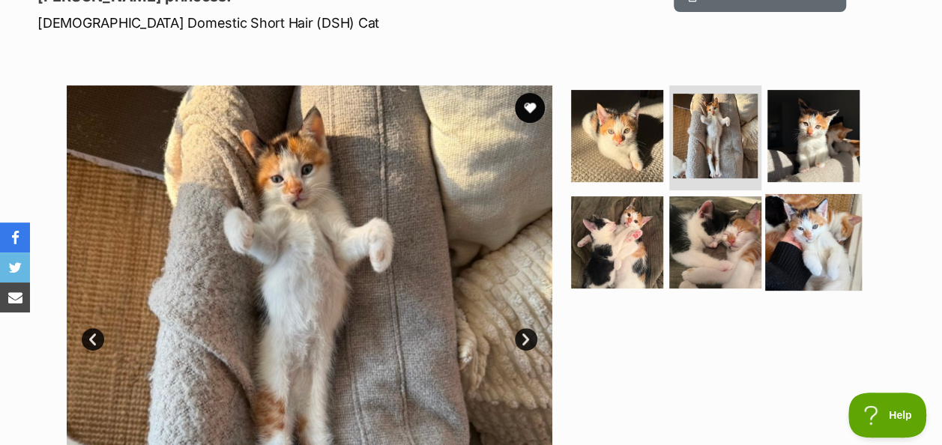
click at [817, 233] on img at bounding box center [813, 241] width 97 height 97
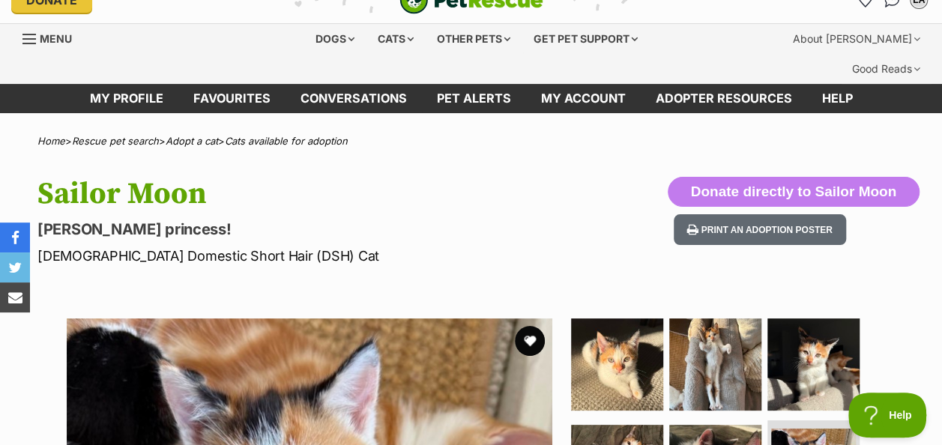
scroll to position [0, 0]
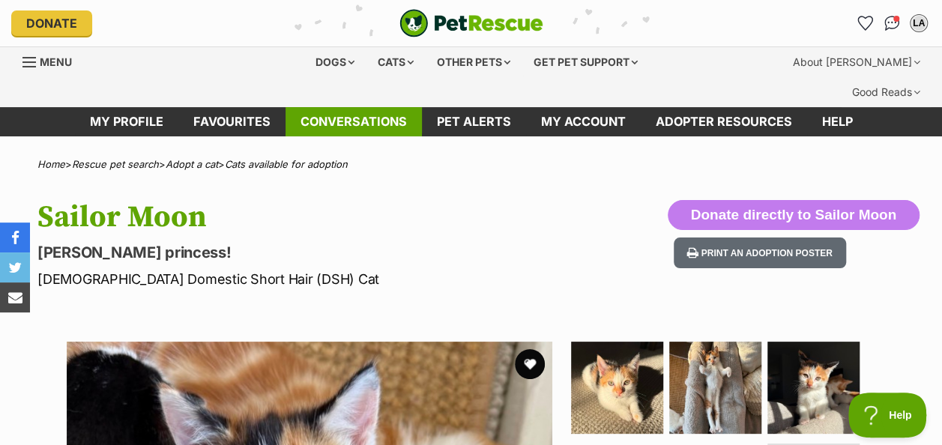
click at [333, 107] on link "Conversations" at bounding box center [354, 121] width 136 height 29
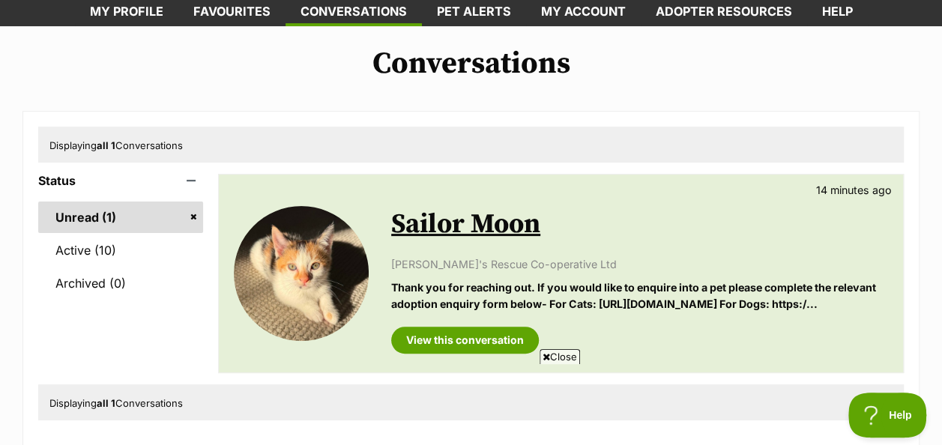
scroll to position [109, 0]
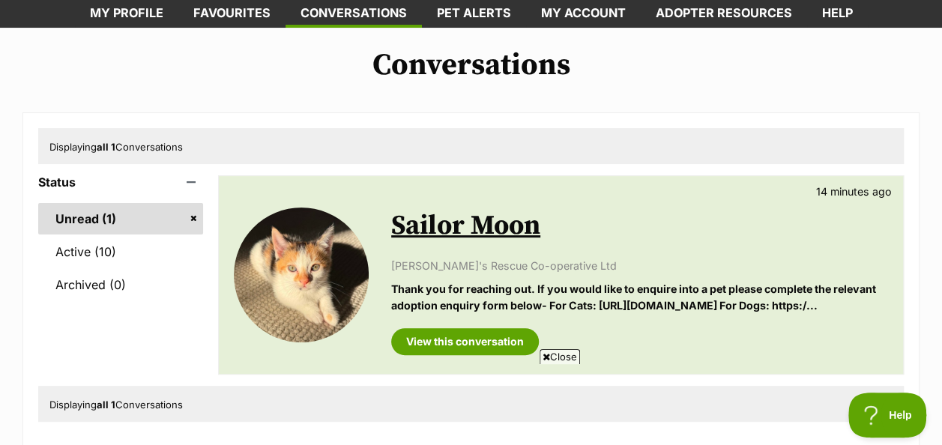
click at [555, 355] on span "Close" at bounding box center [560, 356] width 40 height 15
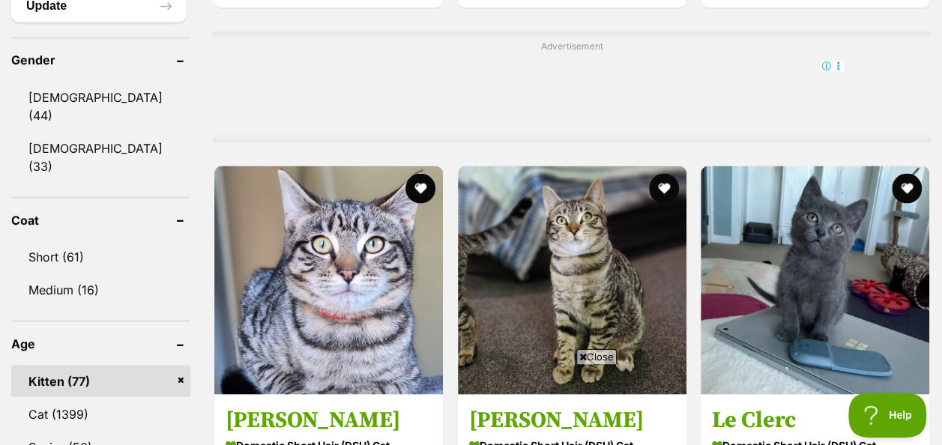
scroll to position [1325, 0]
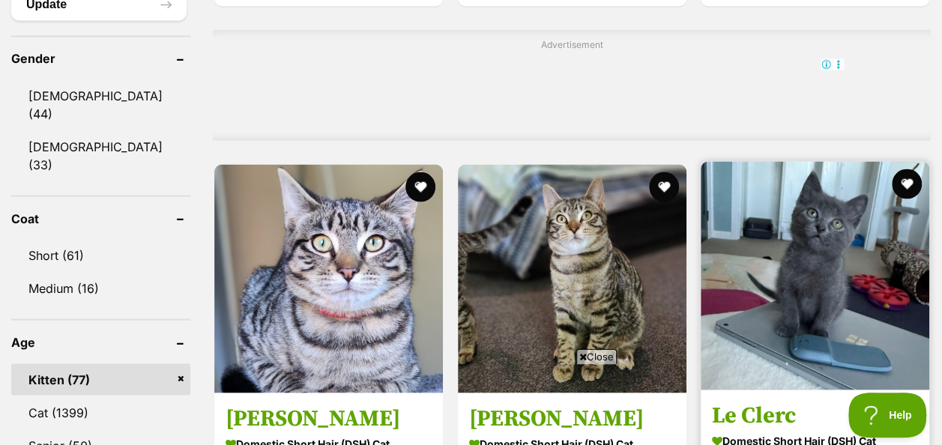
click at [833, 180] on img at bounding box center [815, 275] width 229 height 229
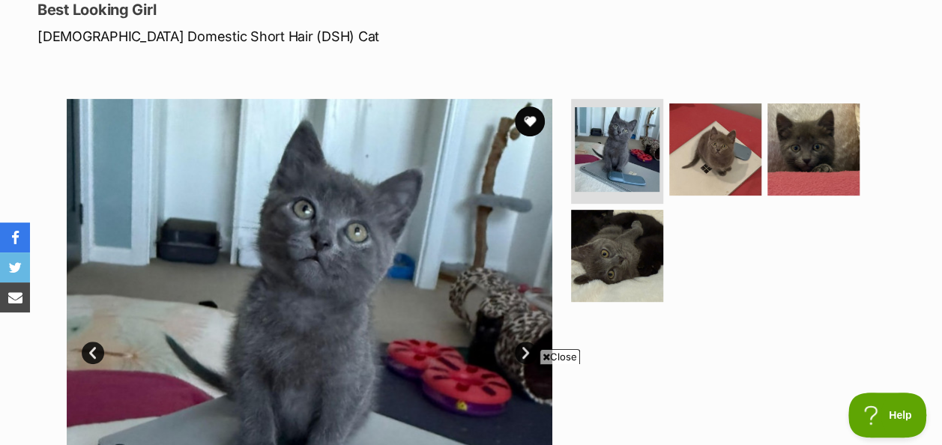
click at [562, 354] on span "Close" at bounding box center [560, 356] width 40 height 15
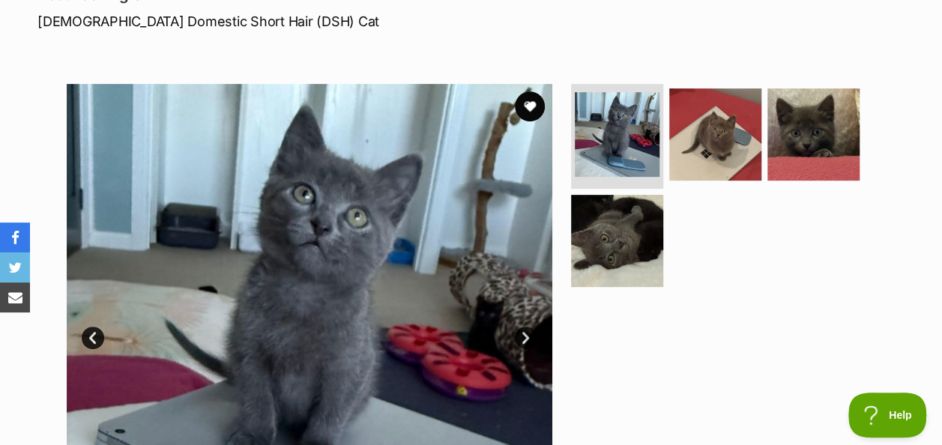
scroll to position [256, 0]
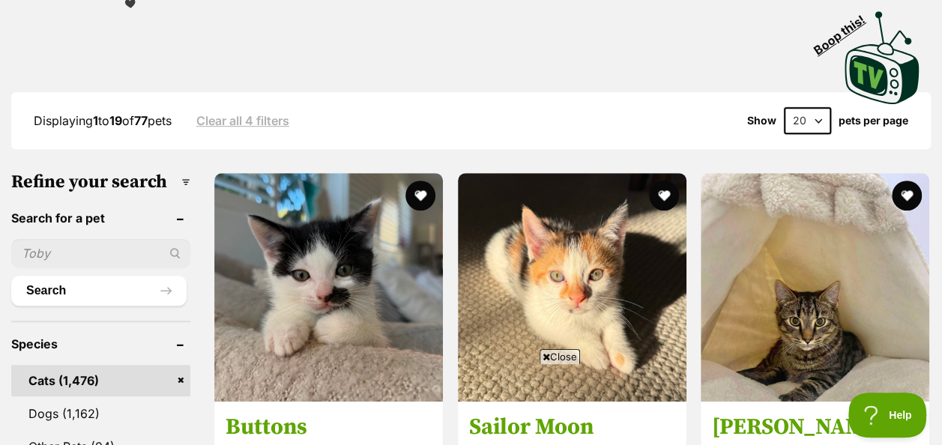
click at [572, 351] on span "Close" at bounding box center [560, 356] width 40 height 15
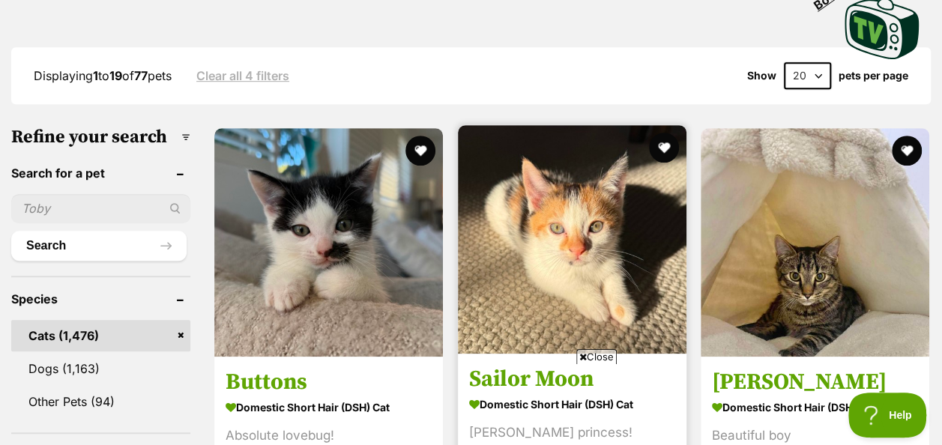
scroll to position [429, 0]
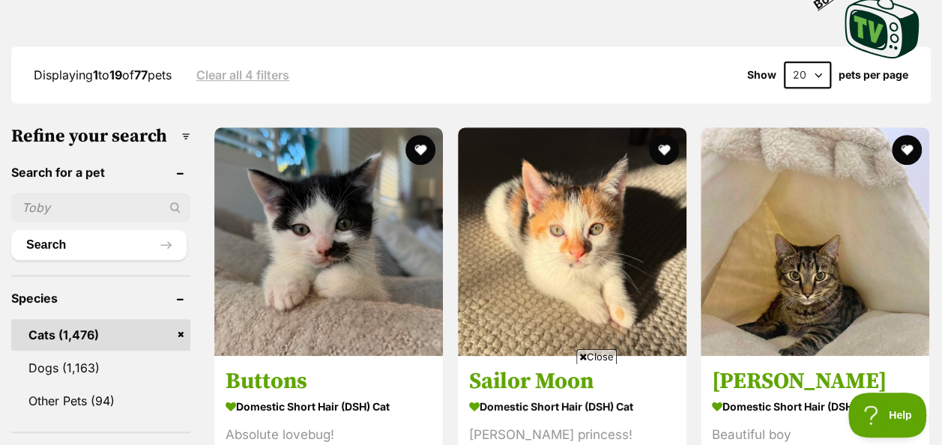
click at [591, 354] on span "Close" at bounding box center [596, 356] width 40 height 15
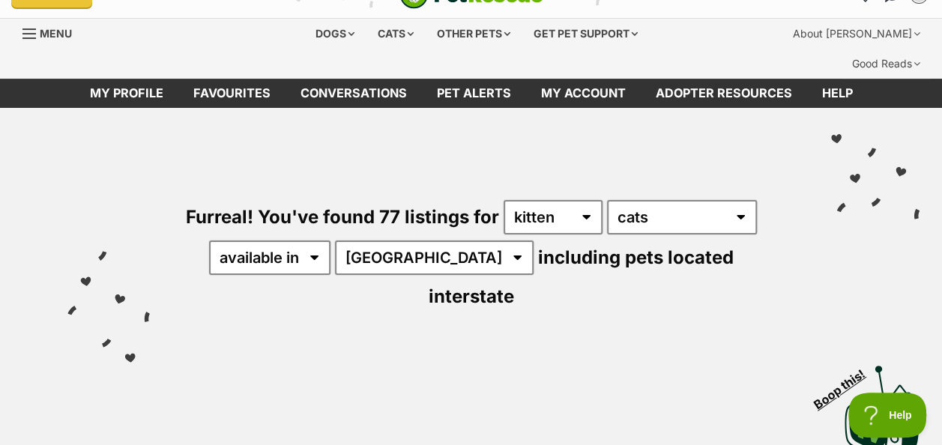
scroll to position [0, 0]
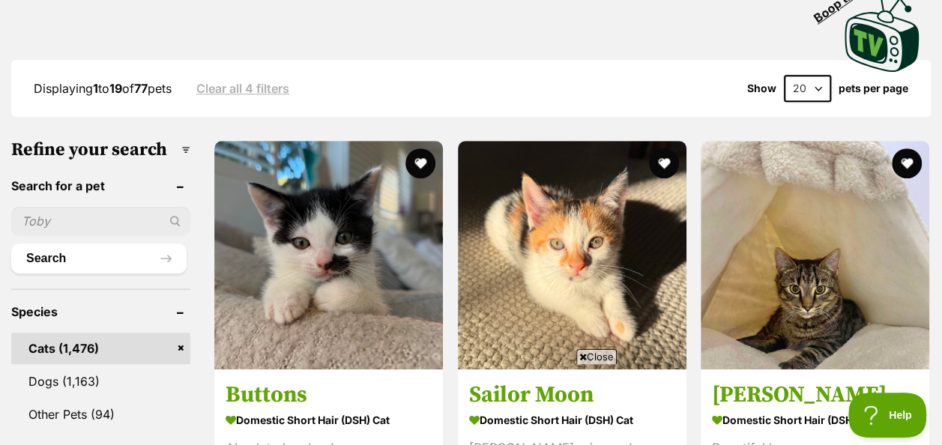
click at [602, 355] on span "Close" at bounding box center [596, 356] width 40 height 15
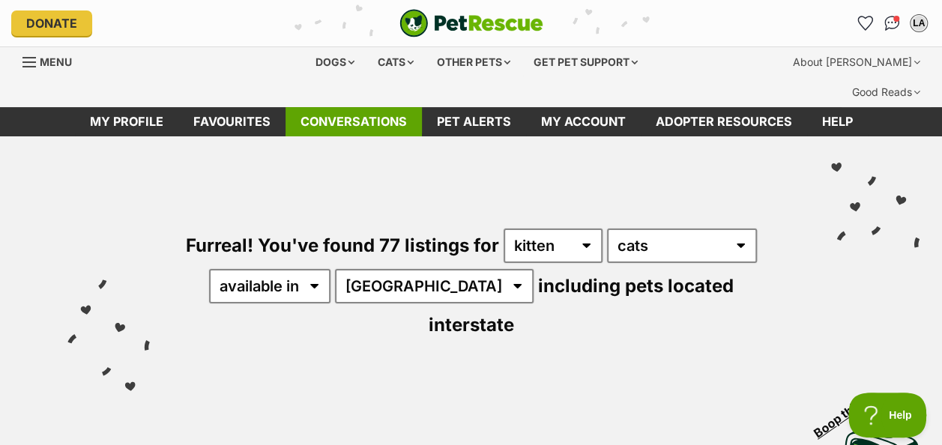
click at [353, 107] on link "Conversations" at bounding box center [354, 121] width 136 height 29
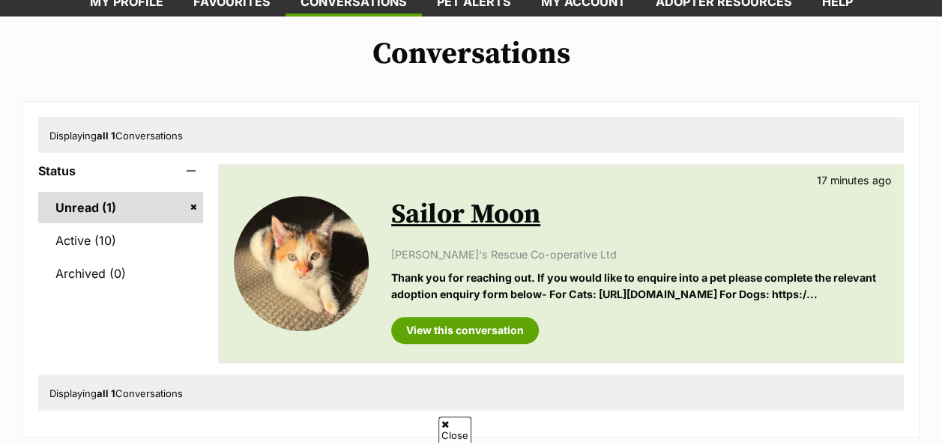
scroll to position [121, 0]
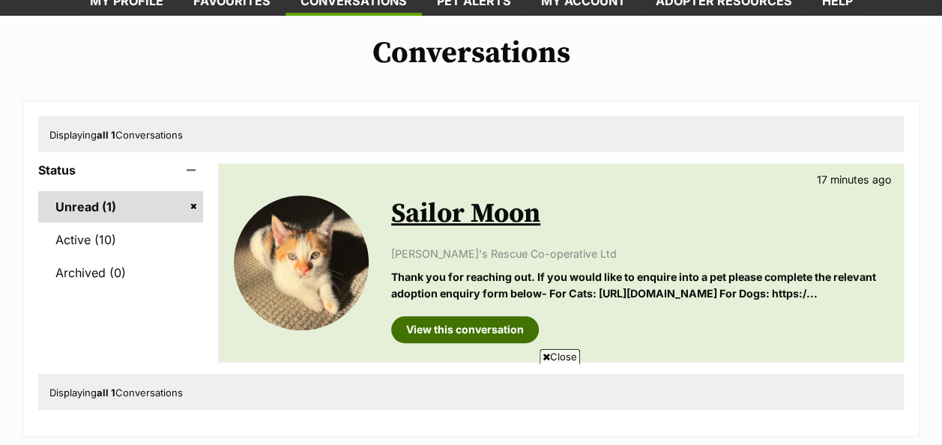
click at [468, 316] on link "View this conversation" at bounding box center [465, 329] width 148 height 27
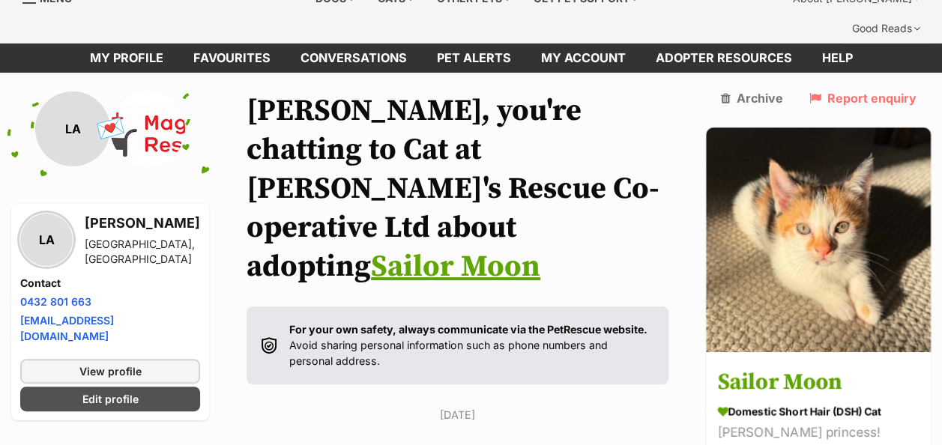
scroll to position [33, 0]
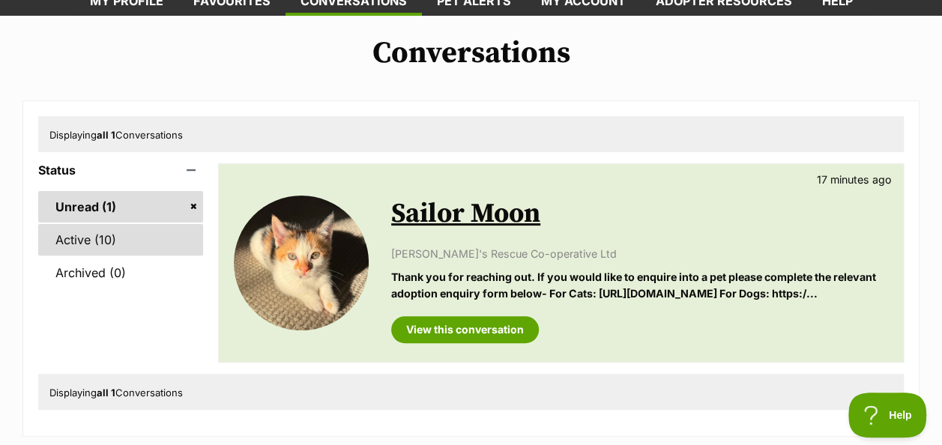
click at [100, 224] on link "Active (10)" at bounding box center [120, 239] width 165 height 31
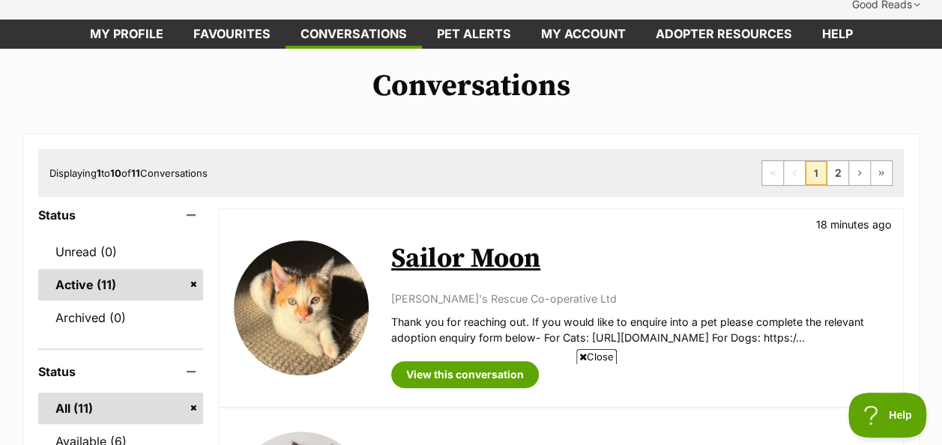
scroll to position [81, 0]
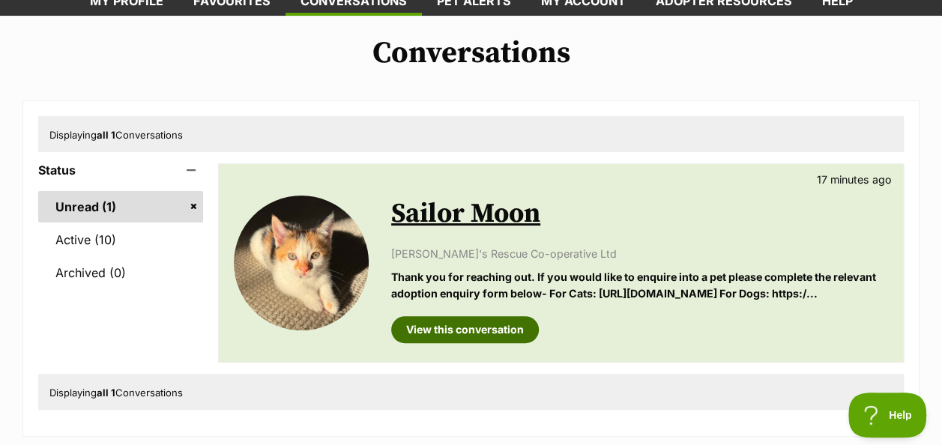
click at [439, 316] on link "View this conversation" at bounding box center [465, 329] width 148 height 27
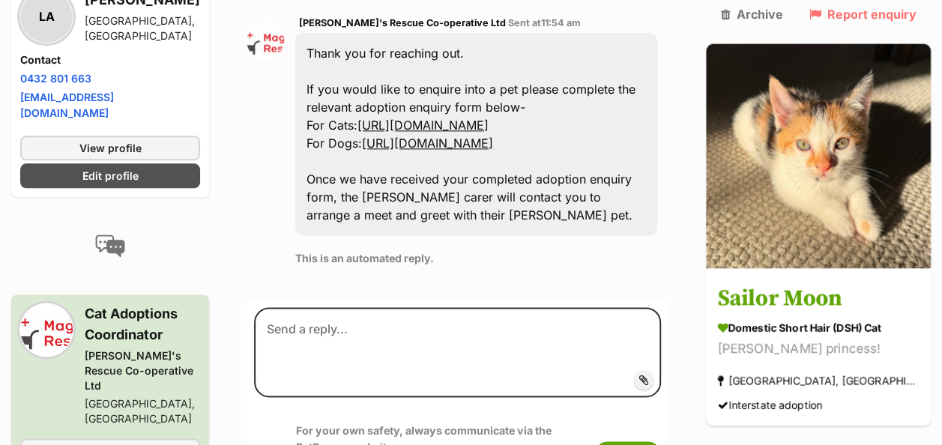
scroll to position [868, 0]
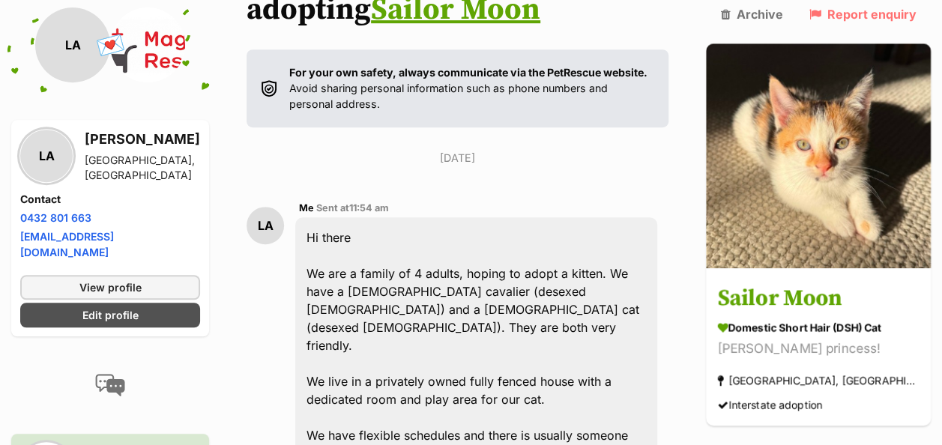
scroll to position [0, 0]
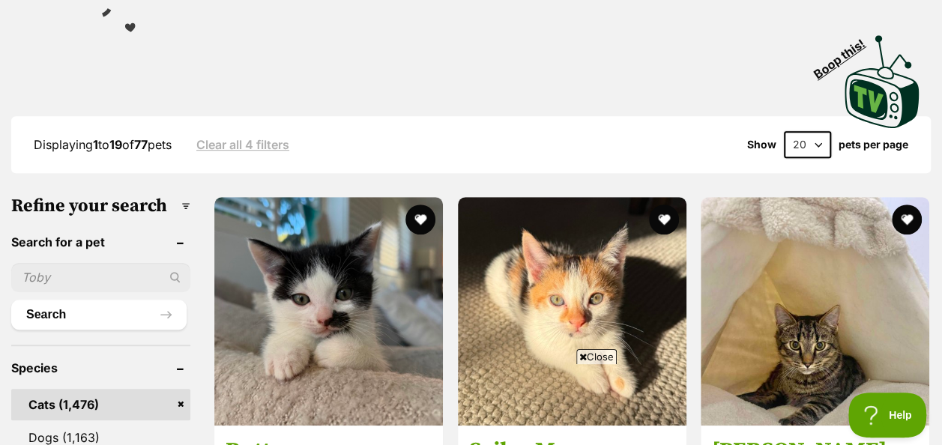
scroll to position [379, 0]
